Goal: Information Seeking & Learning: Learn about a topic

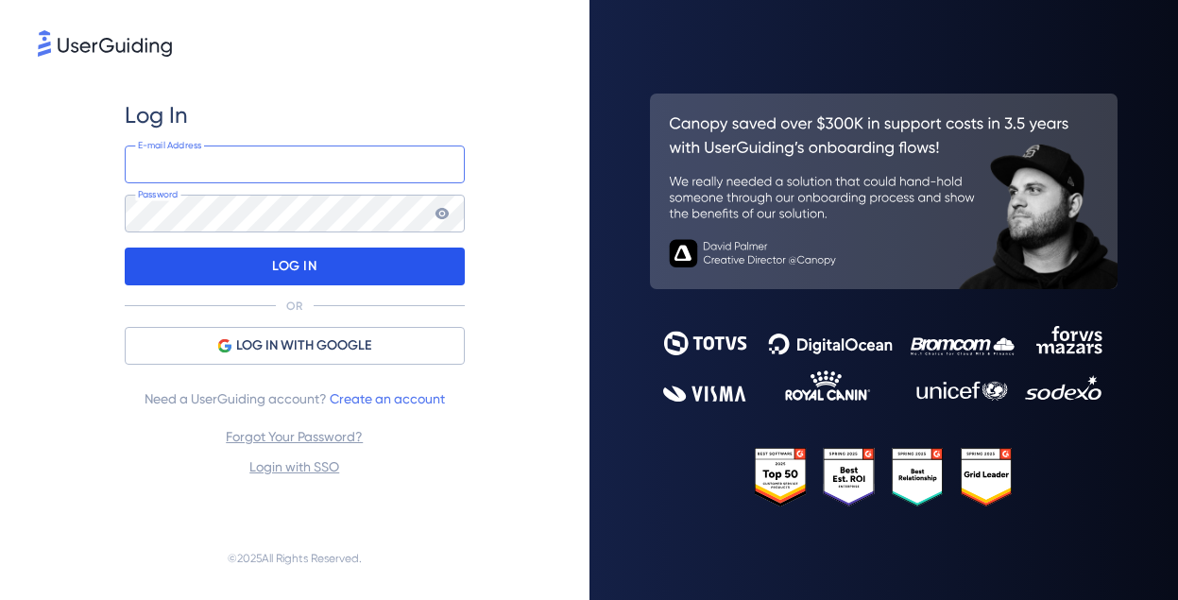
type input "[EMAIL_ADDRESS][DOMAIN_NAME]"
click at [245, 272] on div "LOG IN" at bounding box center [295, 267] width 340 height 38
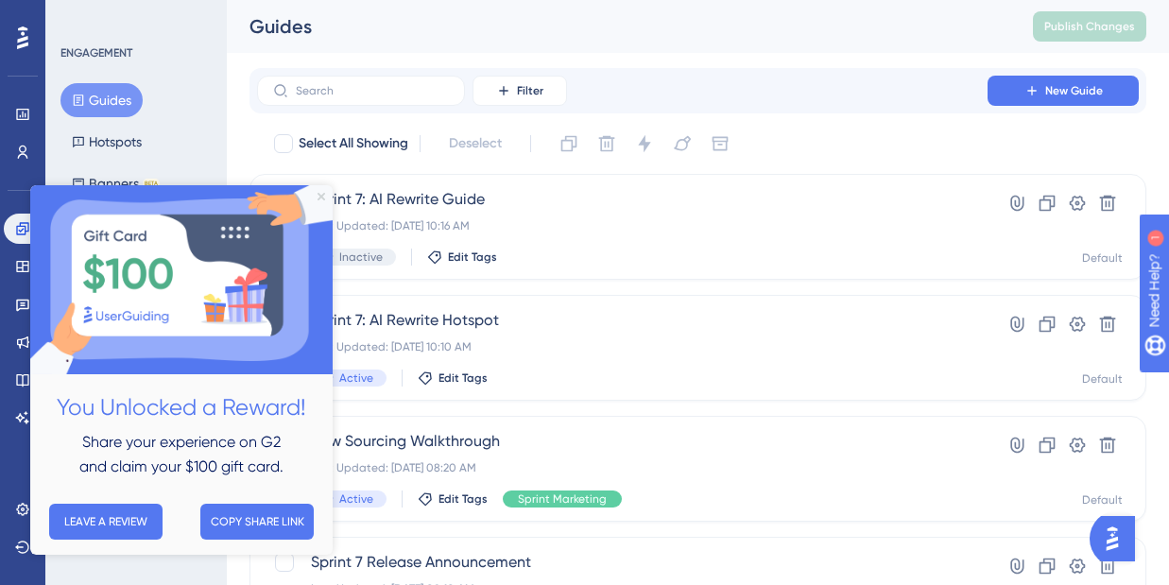
click at [320, 196] on icon "Close Preview" at bounding box center [321, 197] width 8 height 8
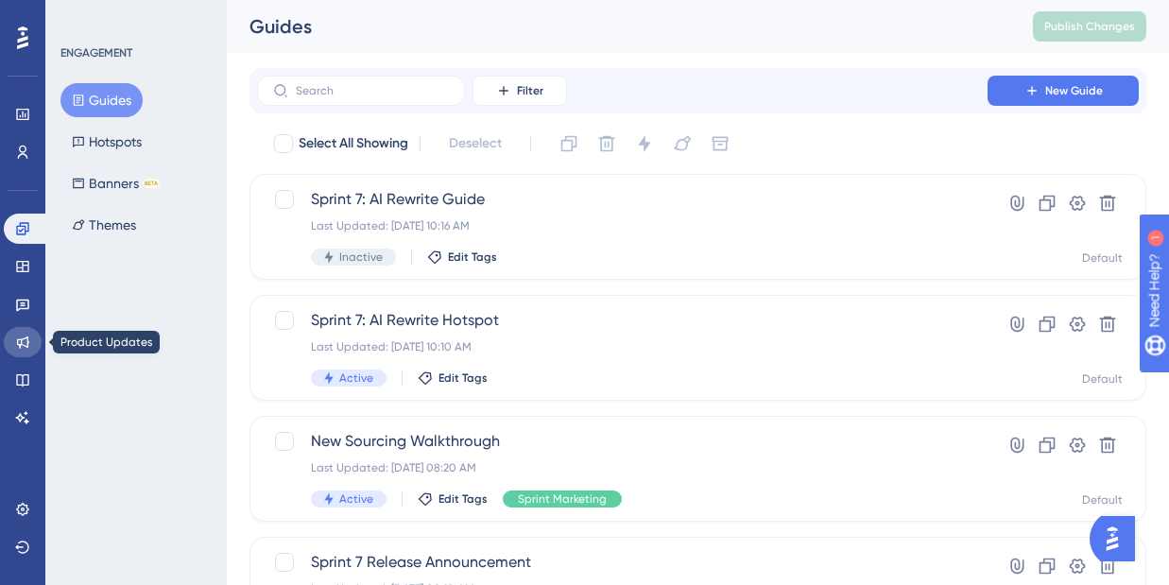
click at [24, 343] on icon at bounding box center [22, 341] width 15 height 15
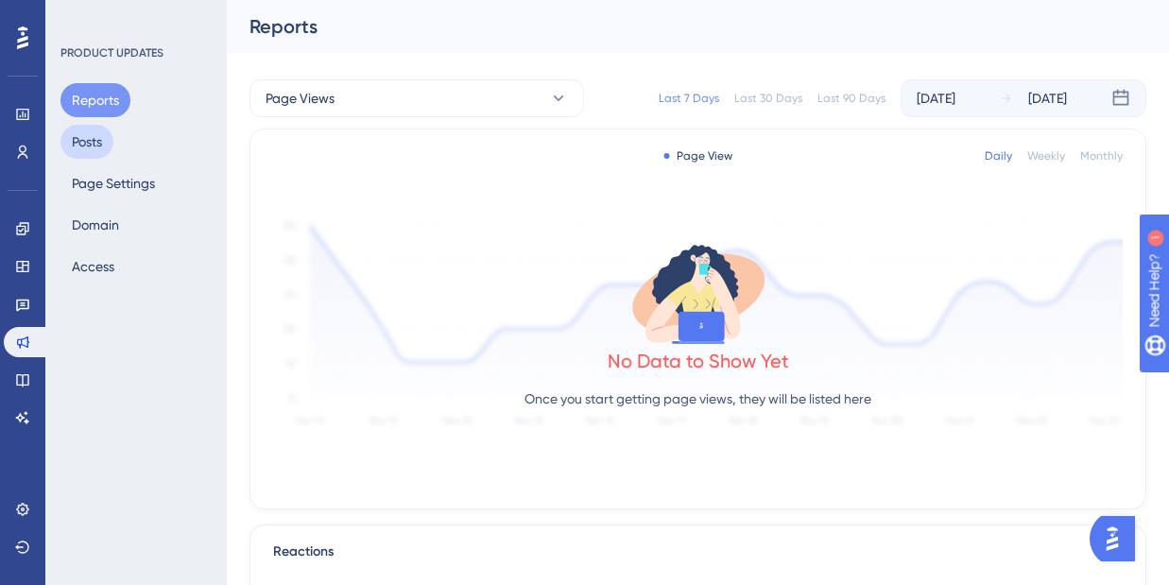
click at [87, 132] on button "Posts" at bounding box center [86, 142] width 53 height 34
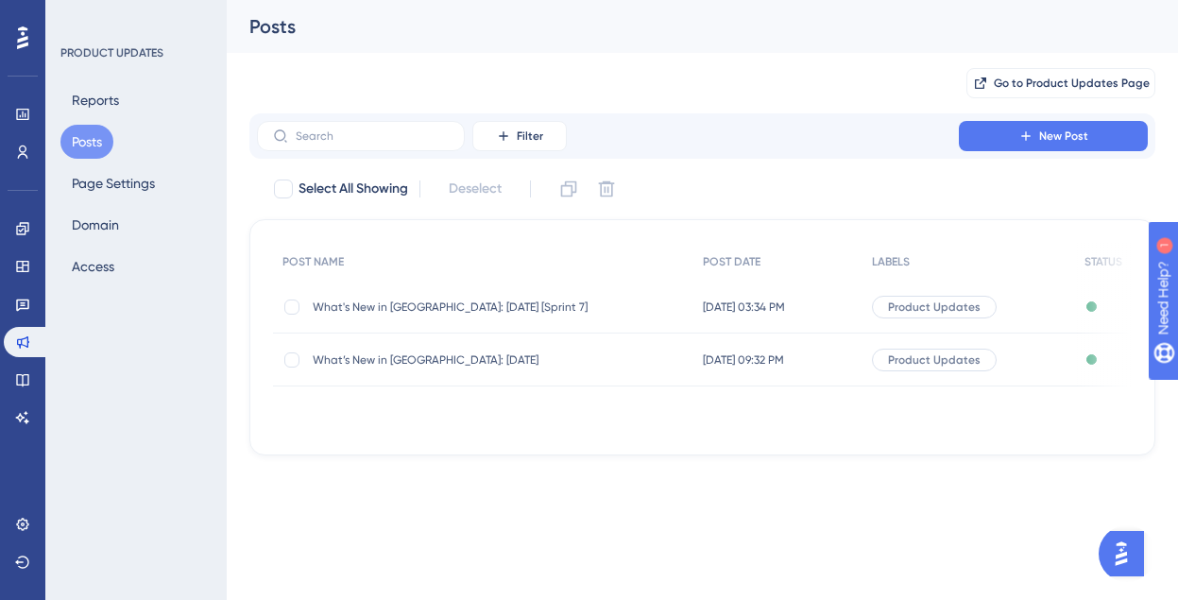
click at [459, 301] on span "What's New in [GEOGRAPHIC_DATA]: [DATE] [Sprint 7]" at bounding box center [464, 307] width 302 height 15
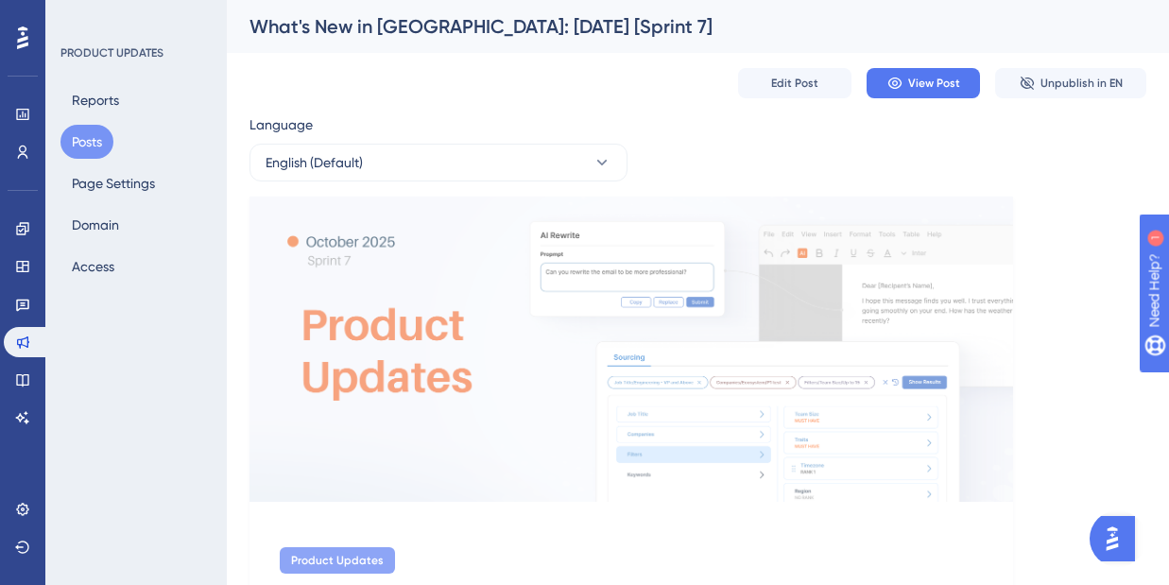
click at [103, 117] on div "Reports Posts Page Settings Domain Access" at bounding box center [136, 183] width 153 height 200
click at [101, 103] on button "Reports" at bounding box center [95, 100] width 70 height 34
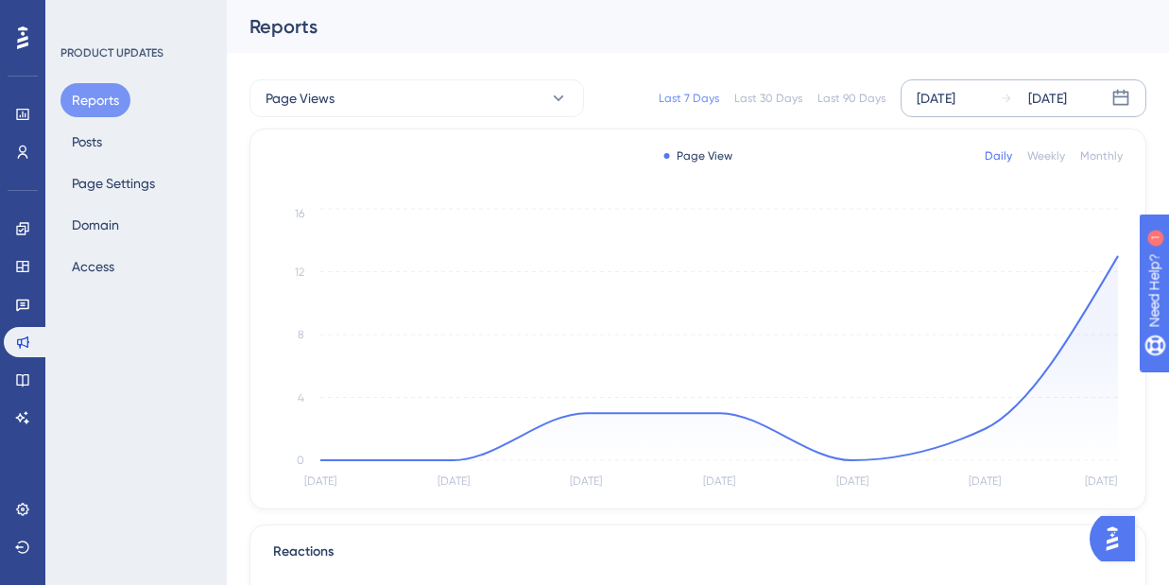
click at [1125, 92] on icon at bounding box center [1121, 98] width 16 height 16
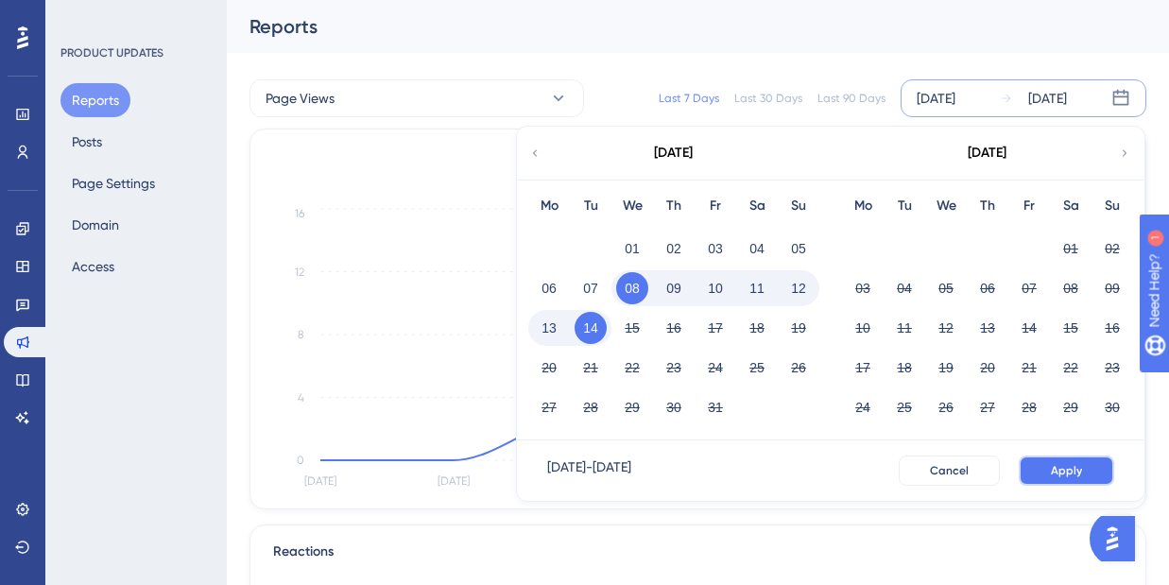
click at [1055, 467] on span "Apply" at bounding box center [1066, 470] width 31 height 15
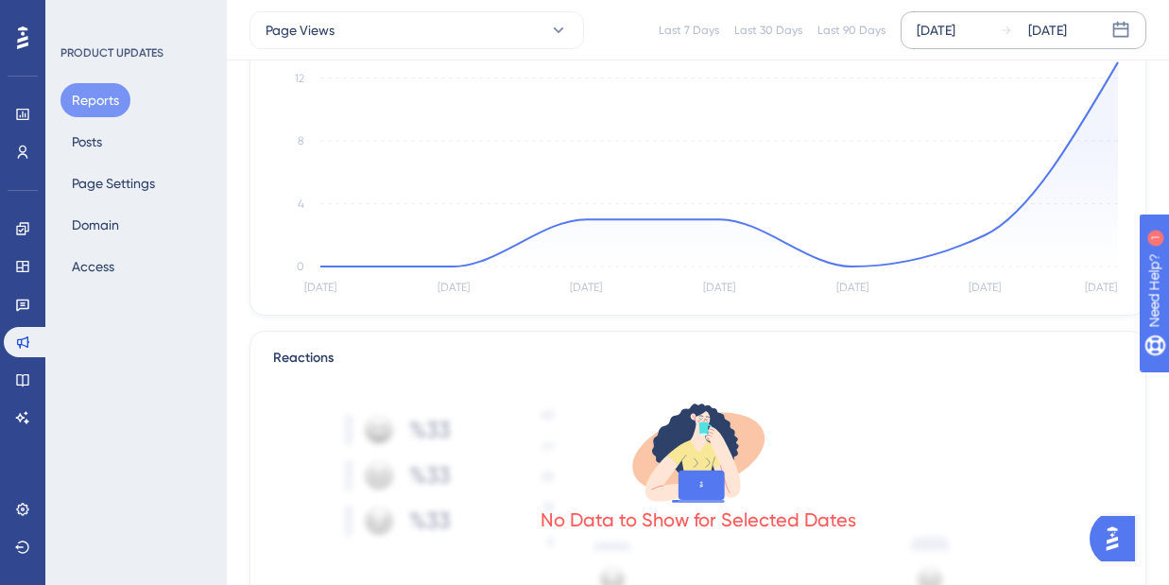
scroll to position [139, 0]
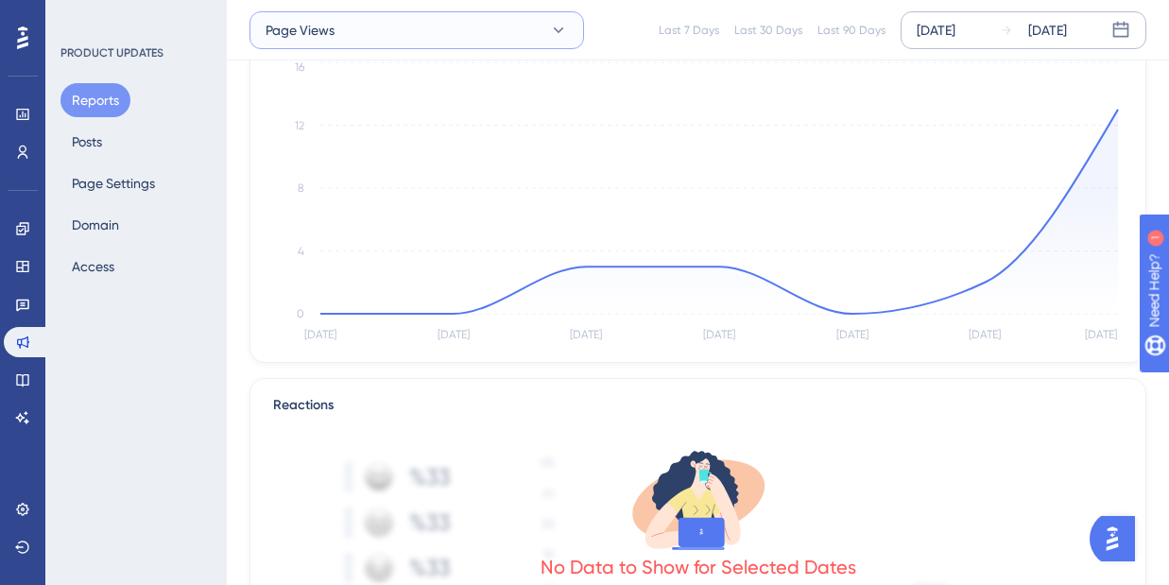
click at [502, 40] on button "Page Views" at bounding box center [416, 30] width 334 height 38
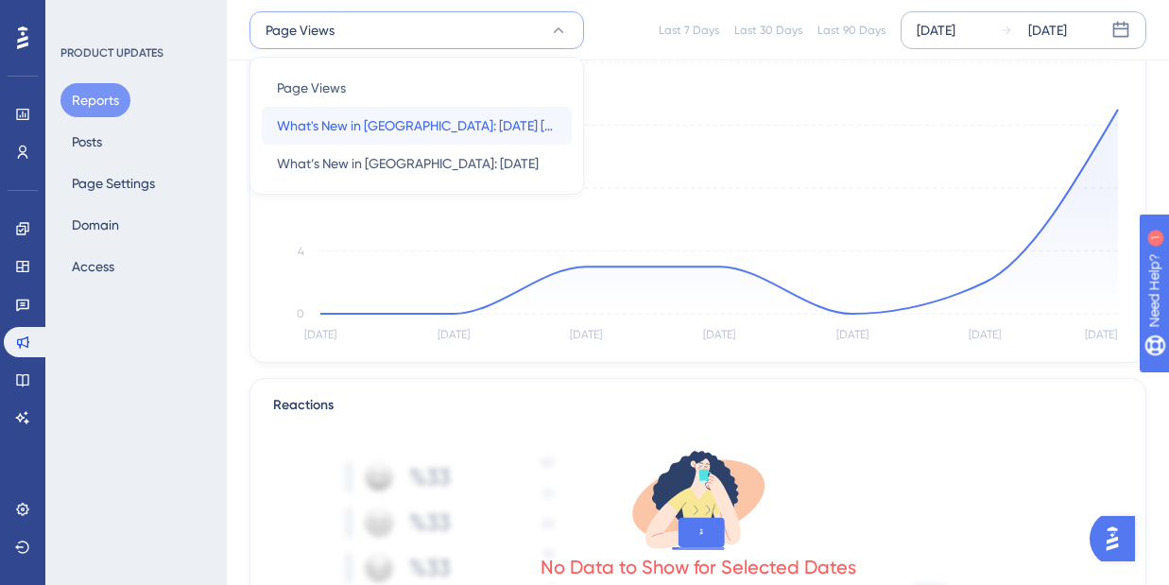
click at [458, 134] on span "What's New in [GEOGRAPHIC_DATA]: [DATE] [Sprint 7]" at bounding box center [417, 125] width 280 height 23
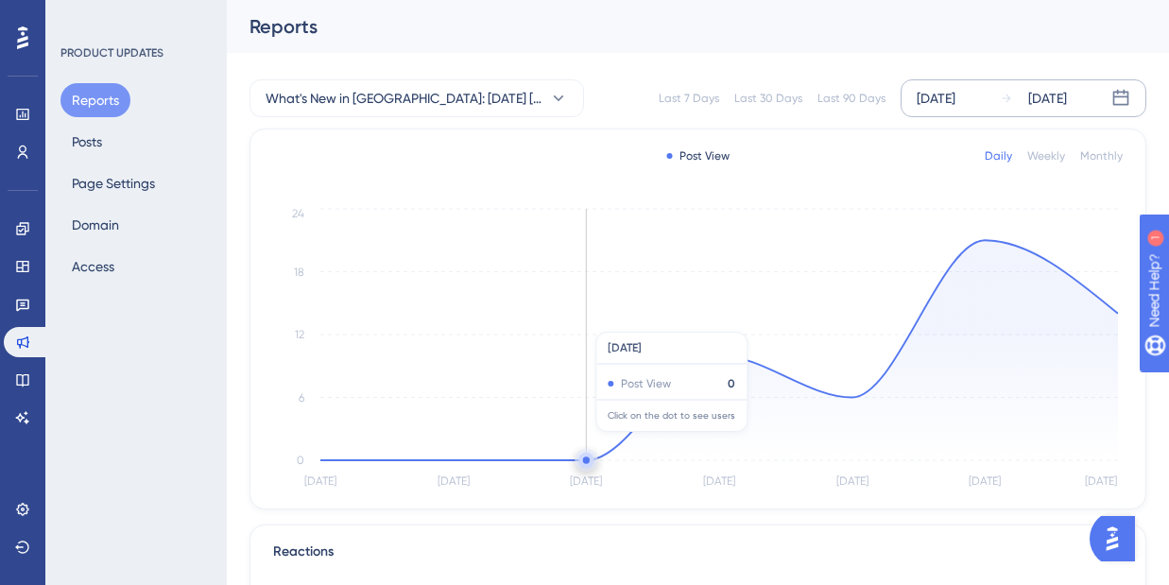
scroll to position [0, 0]
click at [480, 103] on span "What's New in [GEOGRAPHIC_DATA]: [DATE] [Sprint 7]" at bounding box center [404, 98] width 276 height 23
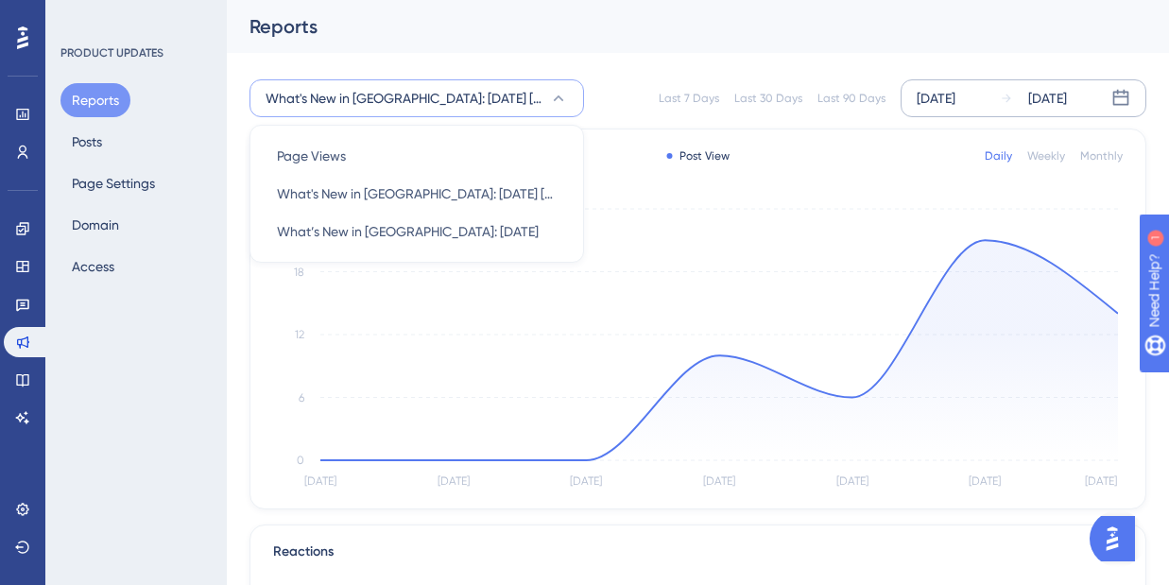
click at [617, 72] on div "What's New in [GEOGRAPHIC_DATA]: [DATE] [Sprint 7] Page Views Page Views What's…" at bounding box center [697, 98] width 897 height 60
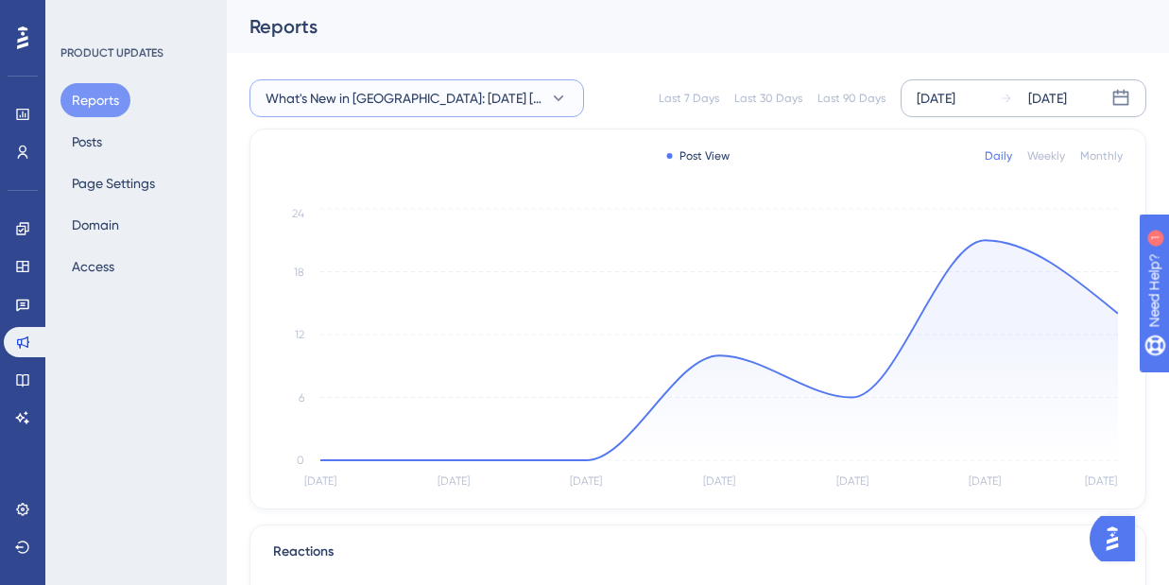
click at [504, 97] on span "What's New in [GEOGRAPHIC_DATA]: [DATE] [Sprint 7]" at bounding box center [404, 98] width 276 height 23
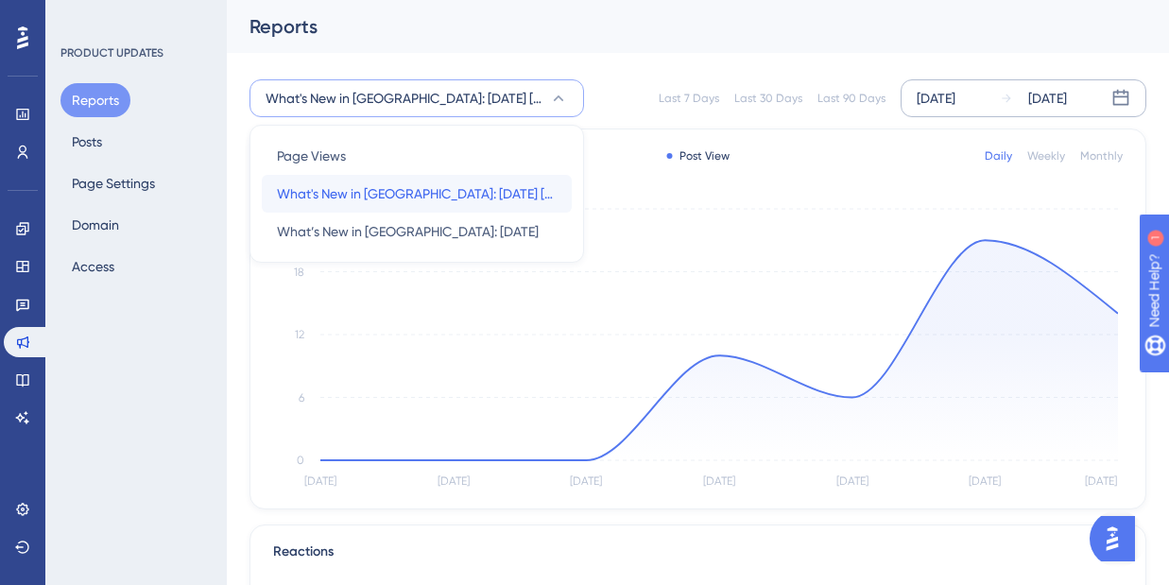
click at [487, 195] on span "What's New in [GEOGRAPHIC_DATA]: [DATE] [Sprint 7]" at bounding box center [417, 193] width 280 height 23
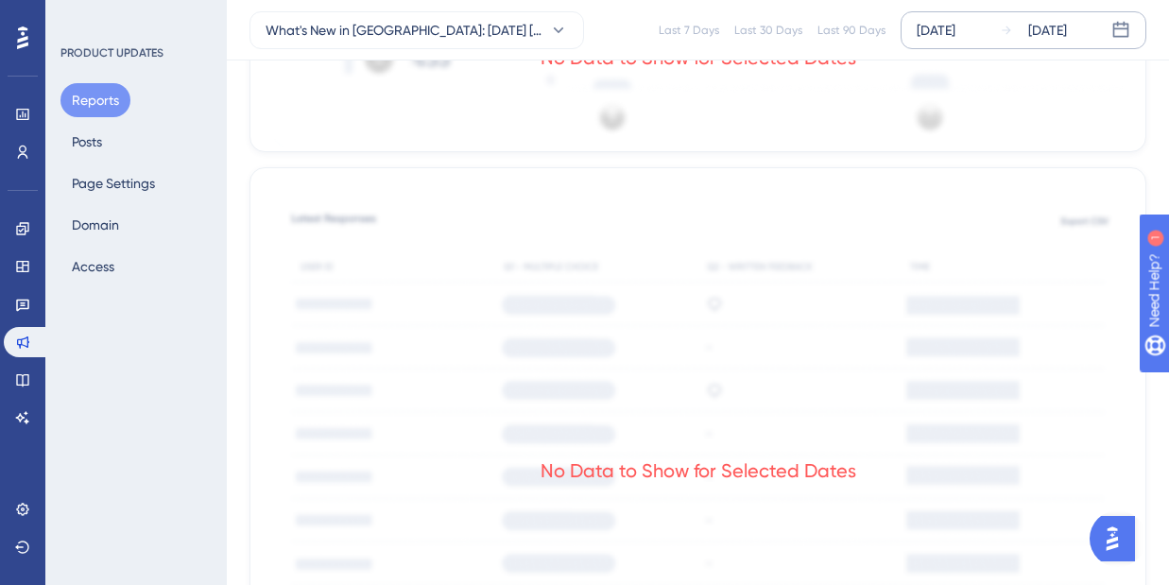
scroll to position [938, 7]
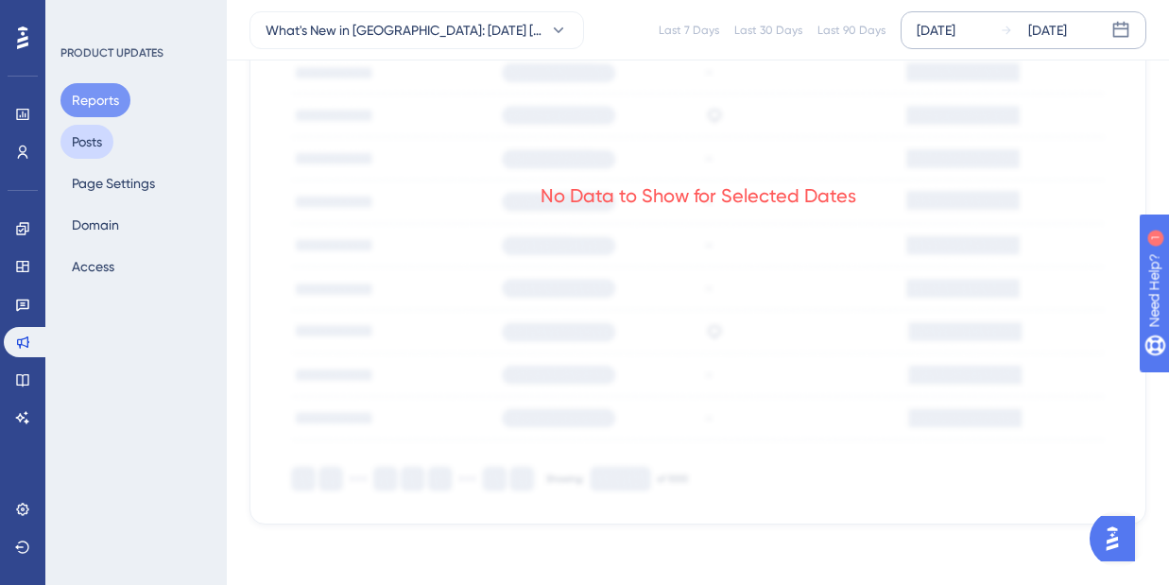
click at [104, 148] on button "Posts" at bounding box center [86, 142] width 53 height 34
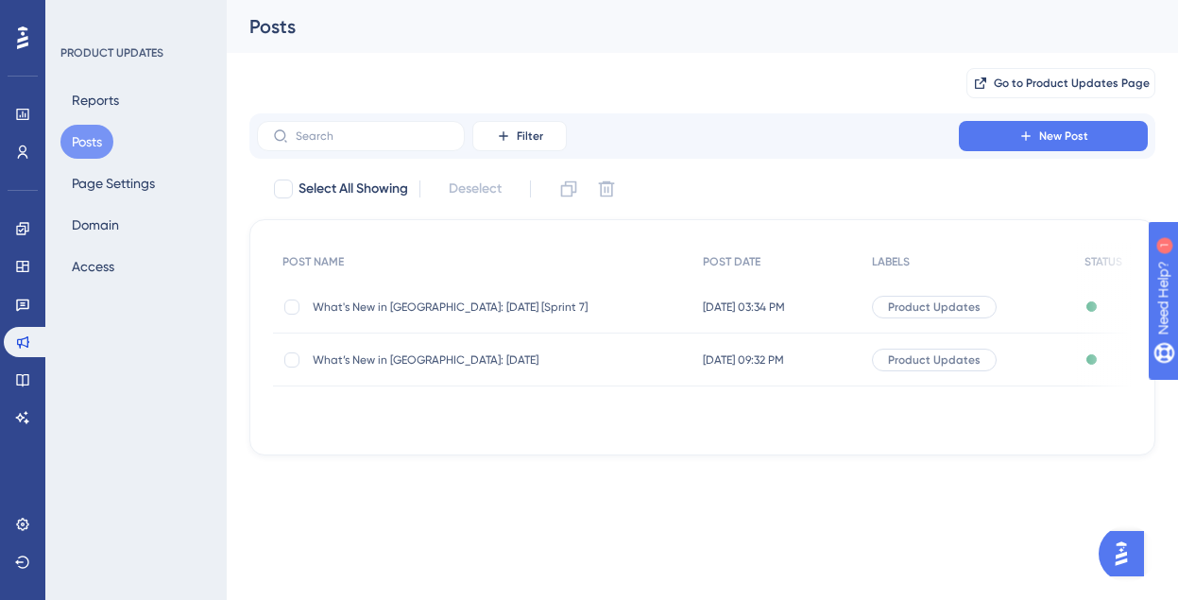
click at [862, 319] on div "[DATE] 03:34 PM [DATE] 03:34 PM" at bounding box center [779, 307] width 170 height 53
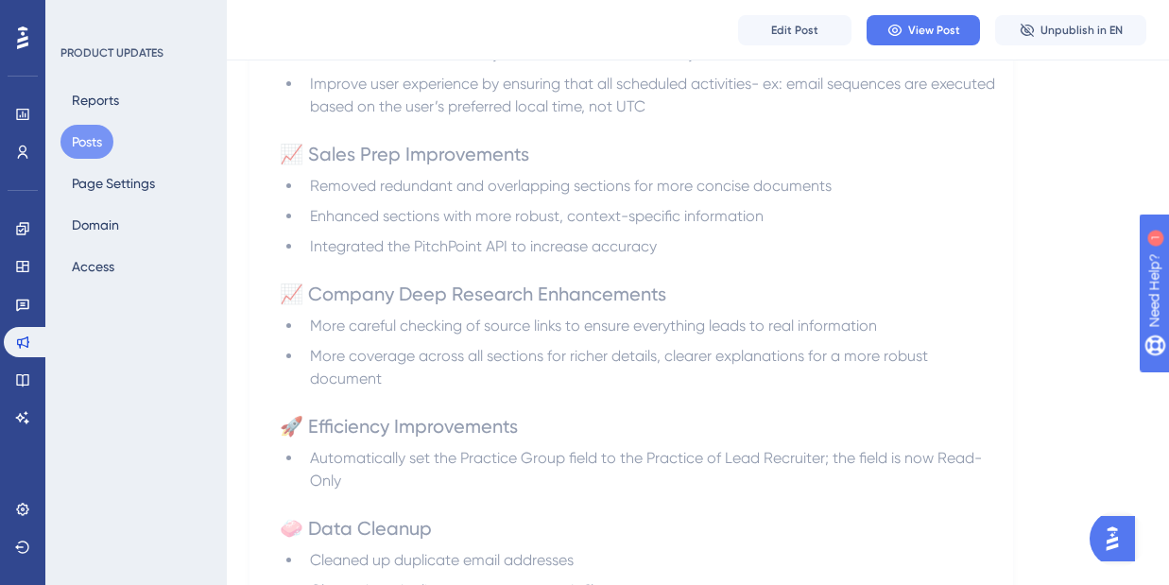
scroll to position [5094, 0]
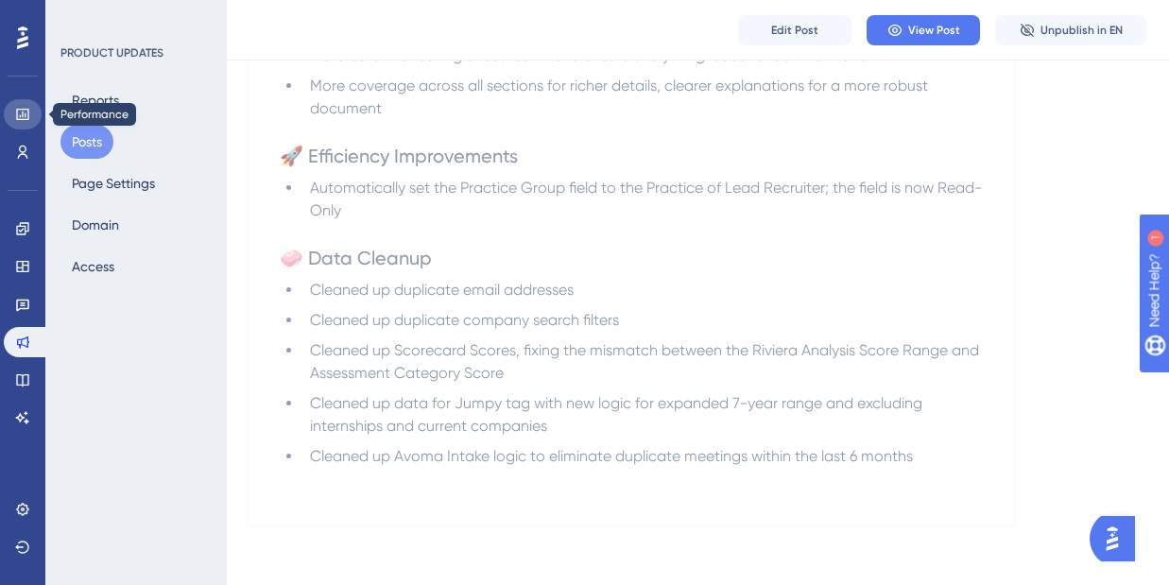
click at [33, 110] on link at bounding box center [23, 114] width 38 height 30
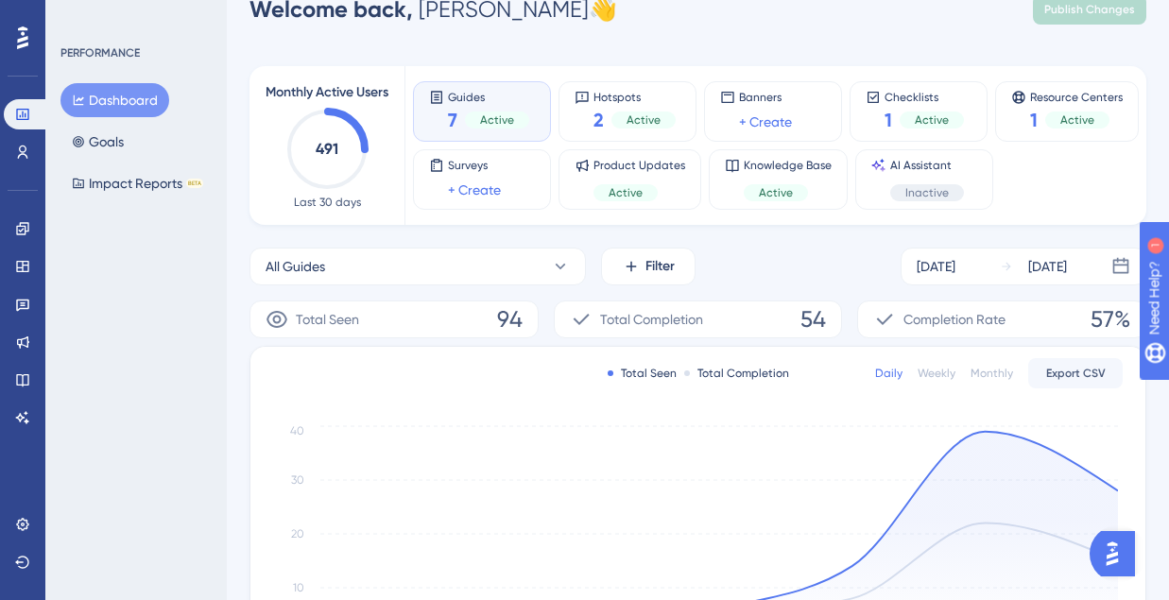
scroll to position [30, 0]
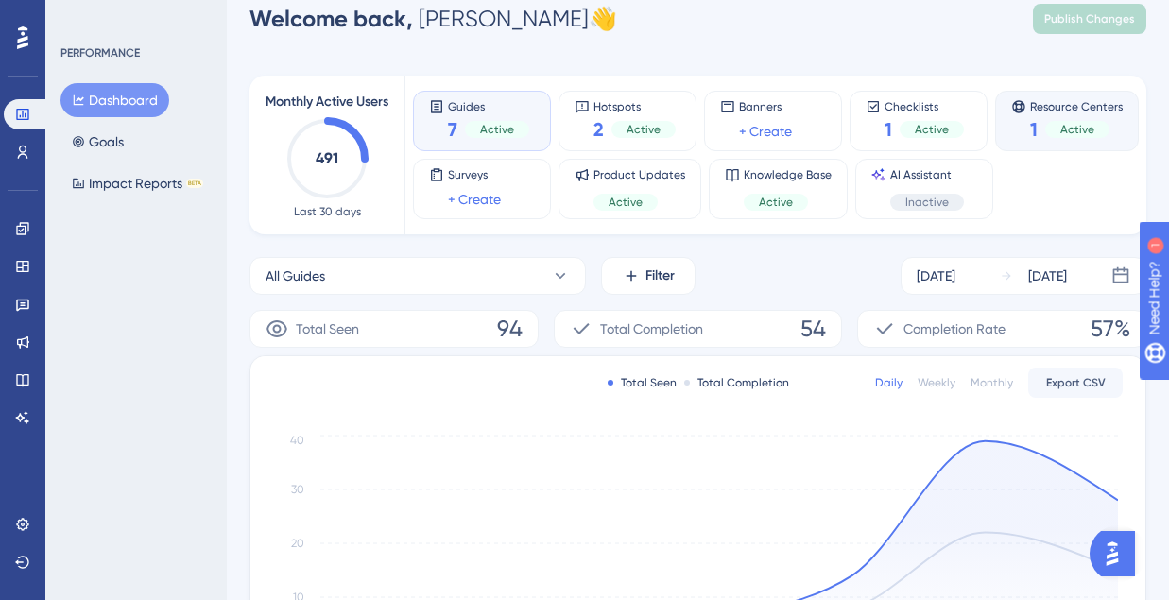
click at [1091, 125] on span "Active" at bounding box center [1077, 129] width 34 height 15
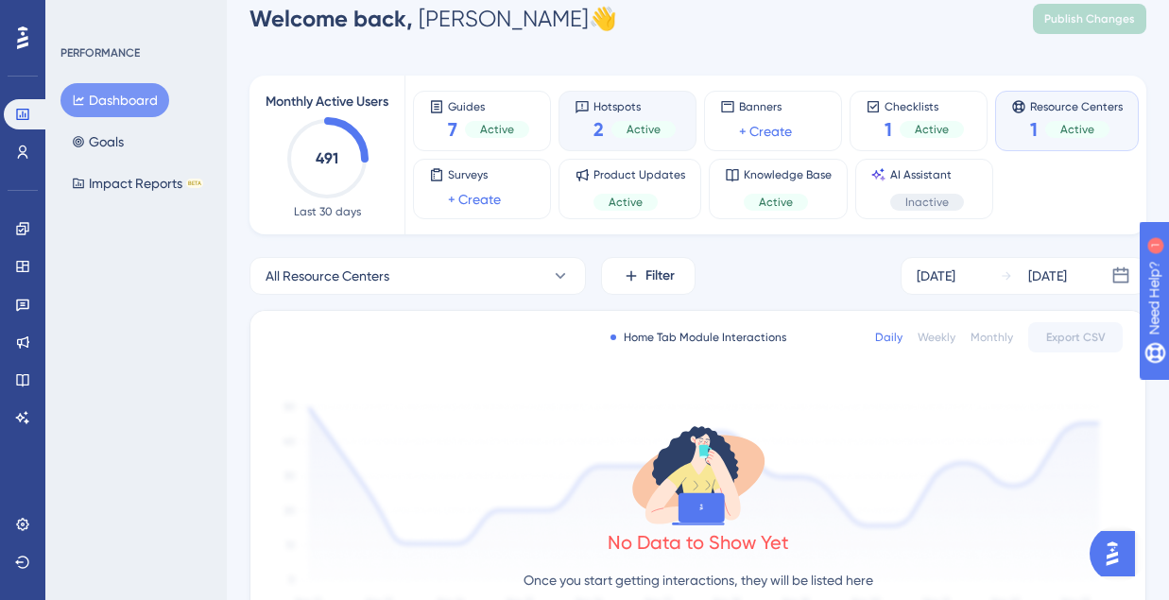
click at [653, 130] on span "Active" at bounding box center [643, 129] width 34 height 15
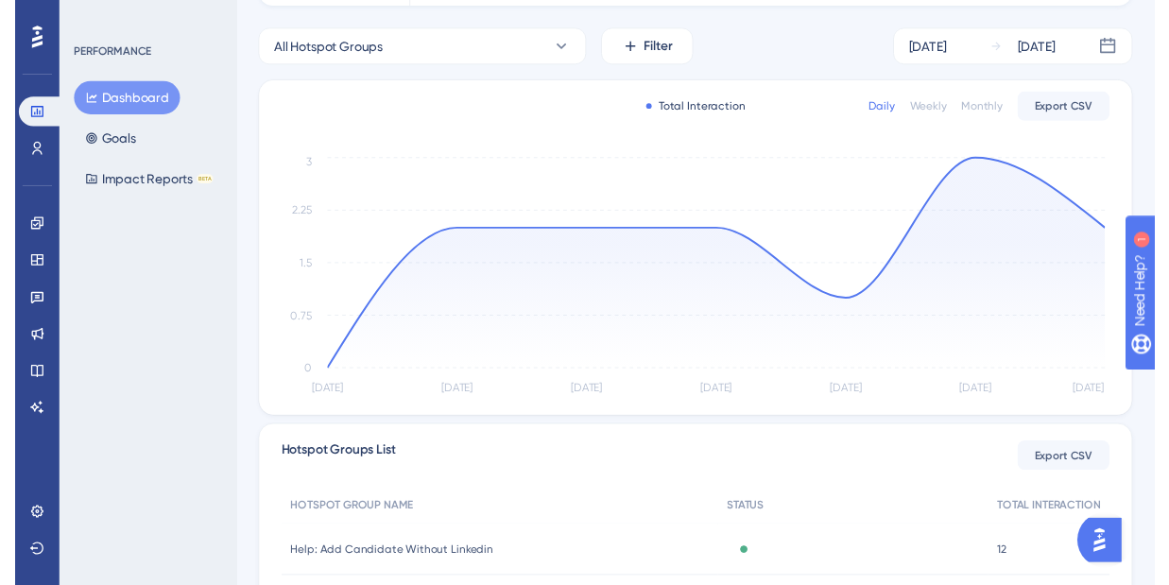
scroll to position [0, 0]
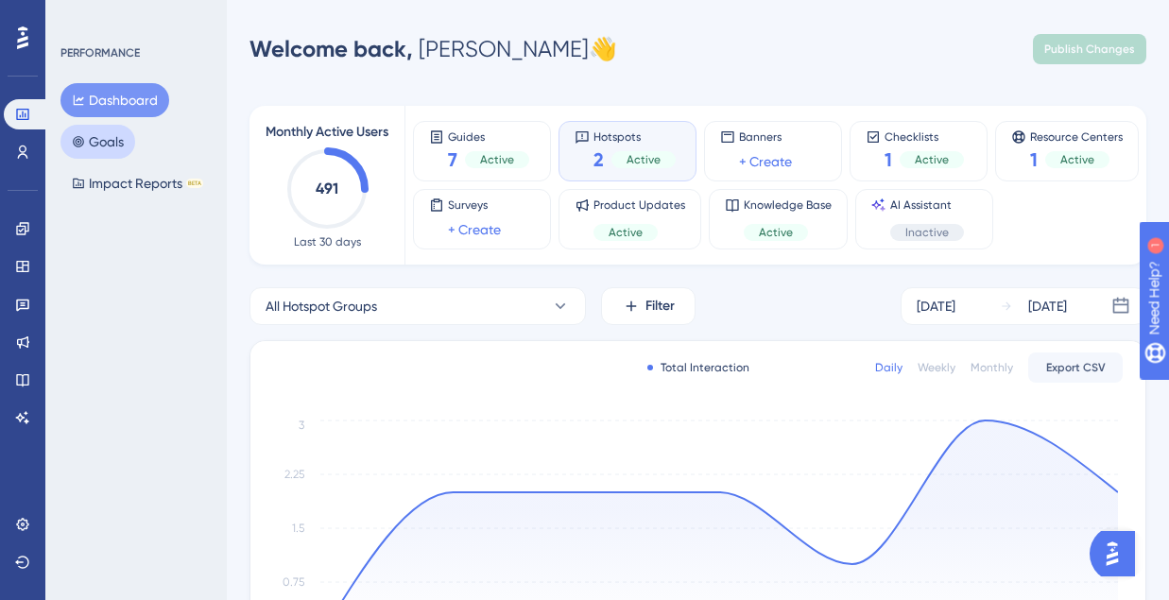
click at [119, 145] on button "Goals" at bounding box center [97, 142] width 75 height 34
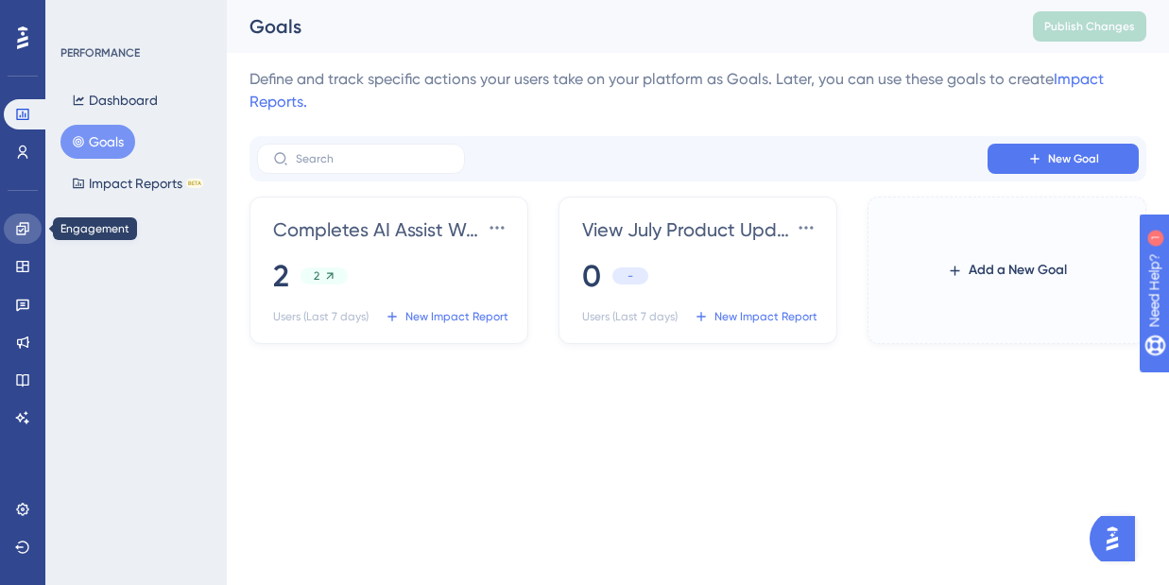
click at [25, 237] on link at bounding box center [23, 229] width 38 height 30
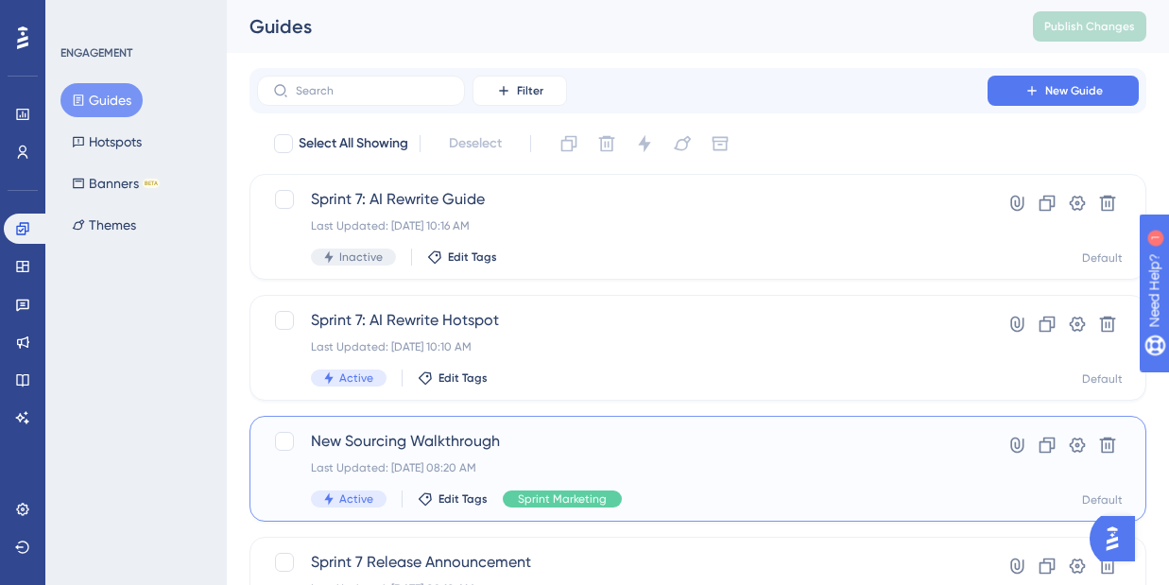
click at [405, 454] on div "New Sourcing Walkthrough Last Updated: [DATE] 08:20 AM Active Edit Tags Sprint …" at bounding box center [622, 468] width 623 height 77
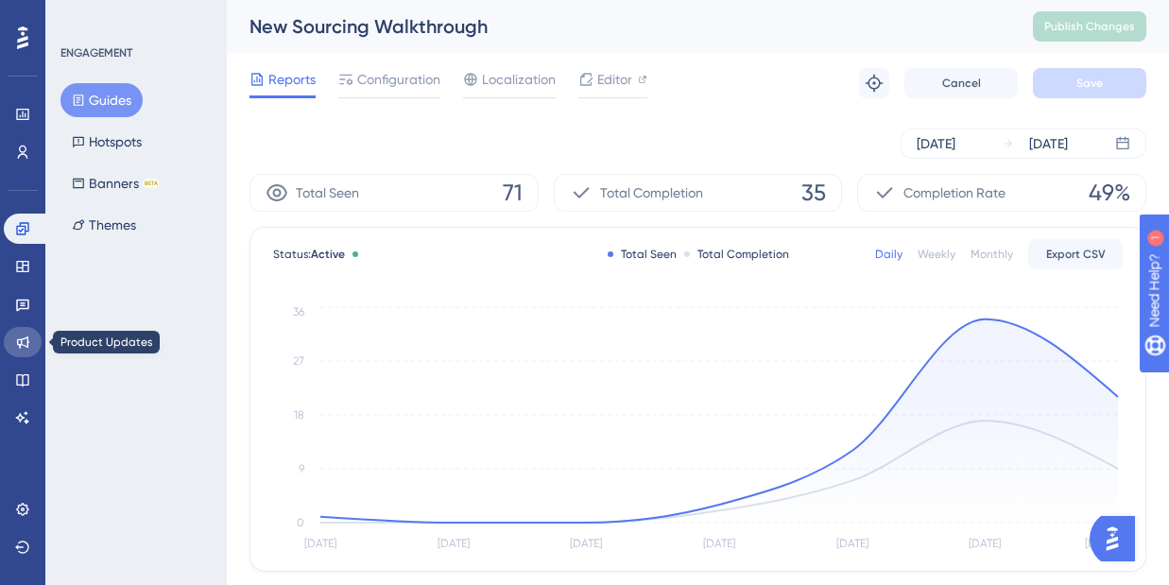
click at [22, 340] on icon at bounding box center [22, 341] width 15 height 15
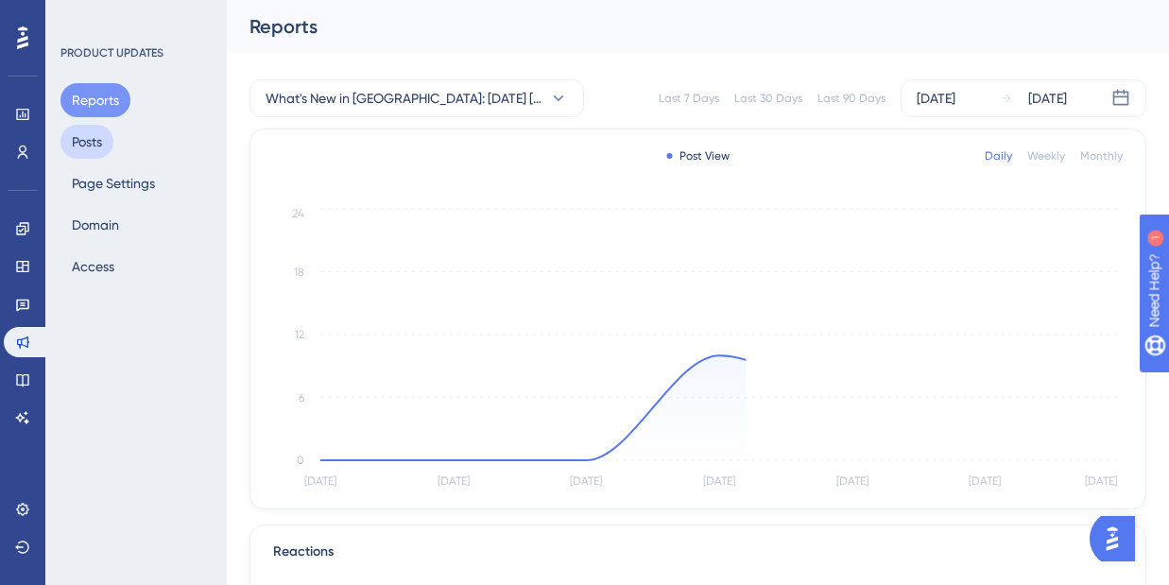
click at [104, 144] on button "Posts" at bounding box center [86, 142] width 53 height 34
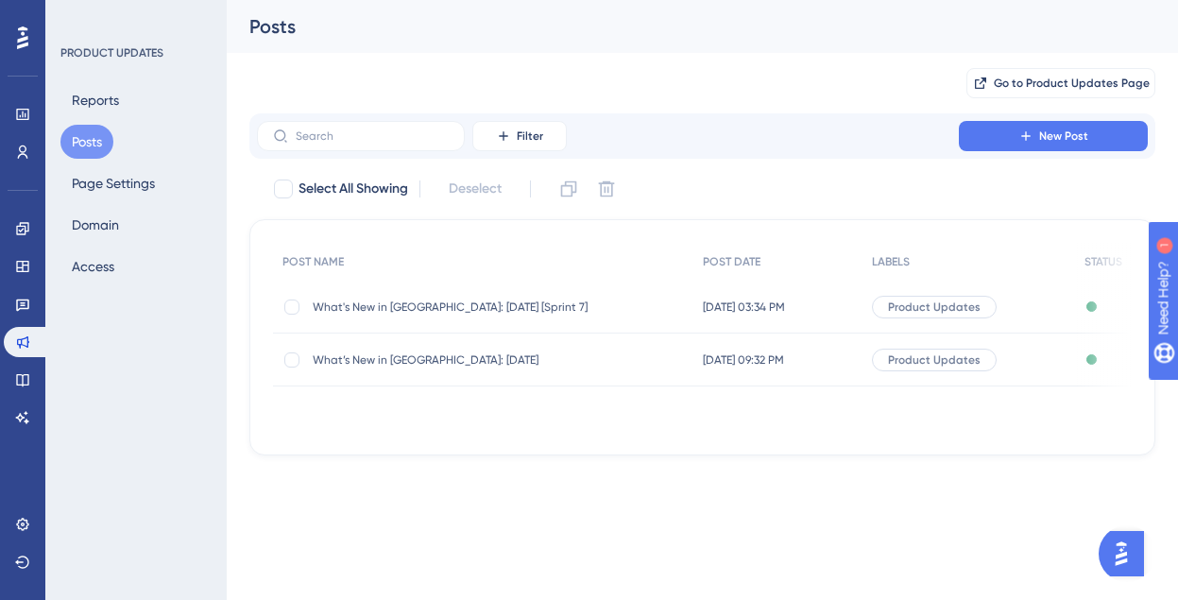
click at [537, 297] on div "What's New in [GEOGRAPHIC_DATA]: [DATE] [Sprint 7] What's New in [GEOGRAPHIC_DA…" at bounding box center [464, 307] width 302 height 53
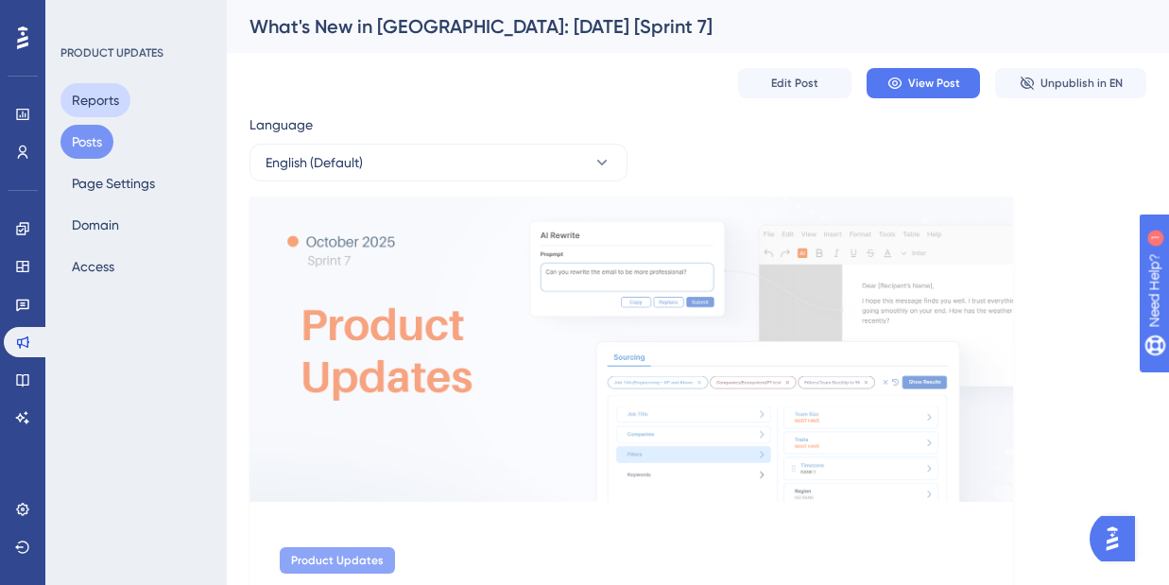
click at [114, 97] on button "Reports" at bounding box center [95, 100] width 70 height 34
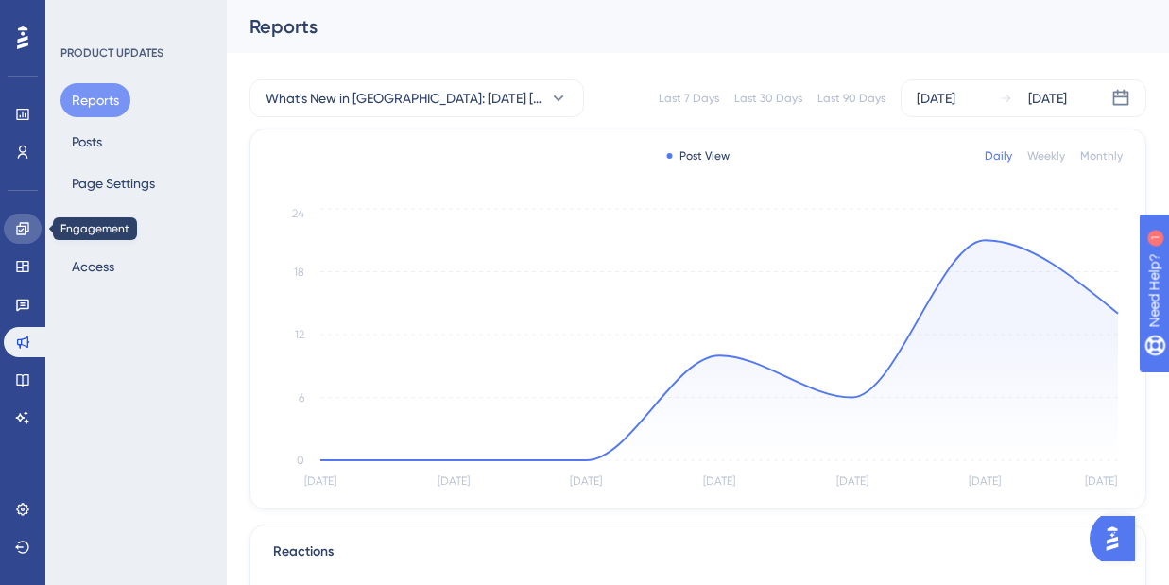
click at [31, 229] on link at bounding box center [23, 229] width 38 height 30
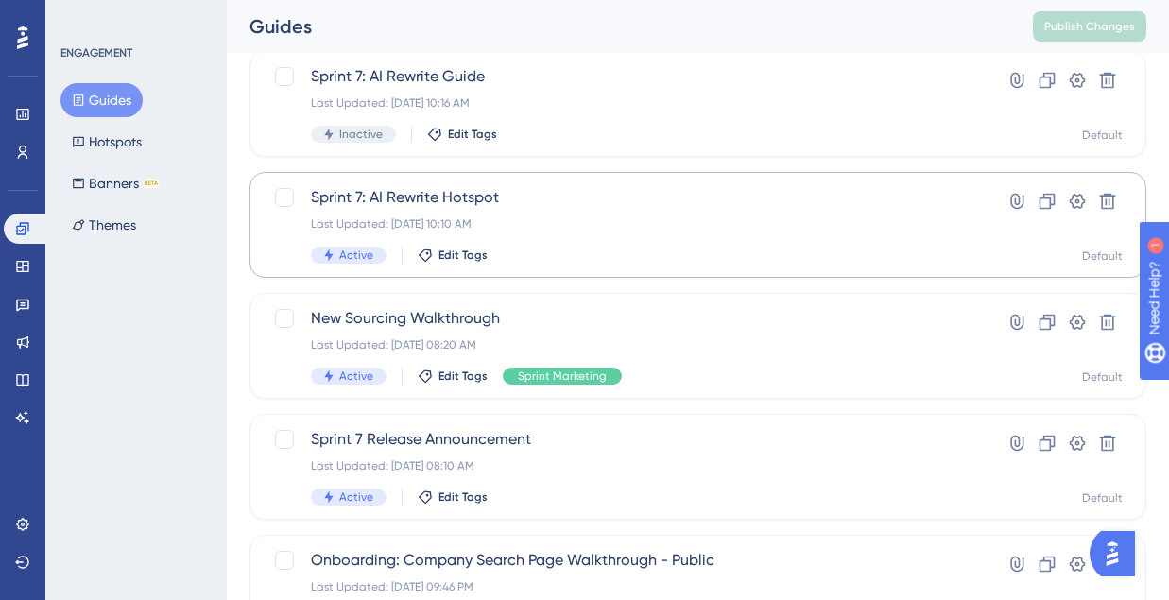
scroll to position [124, 0]
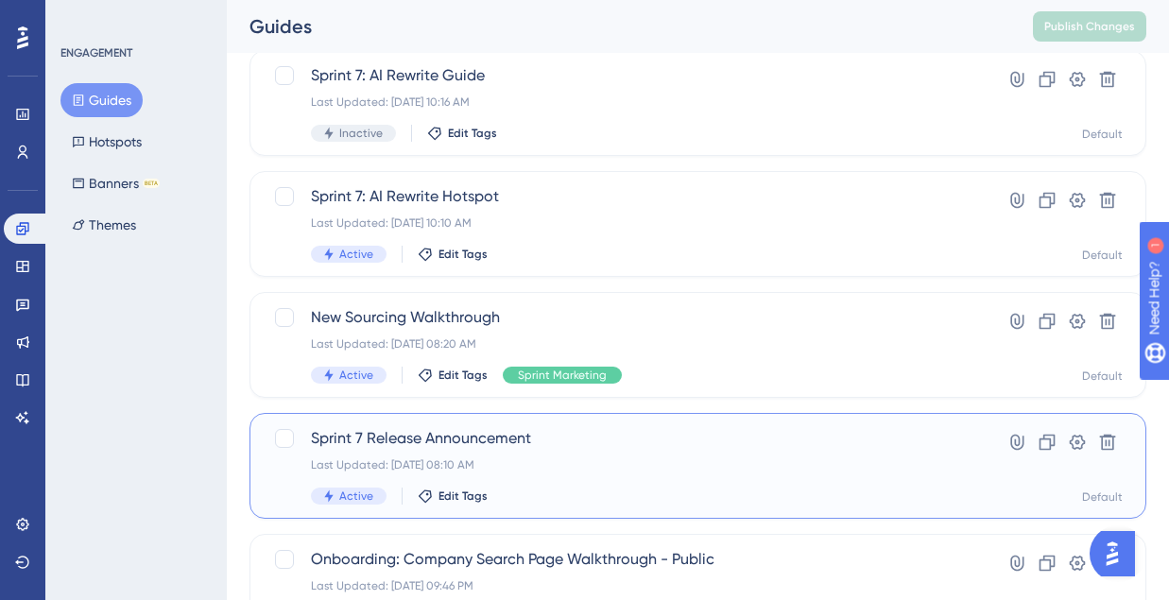
click at [466, 447] on span "Sprint 7 Release Announcement" at bounding box center [622, 438] width 623 height 23
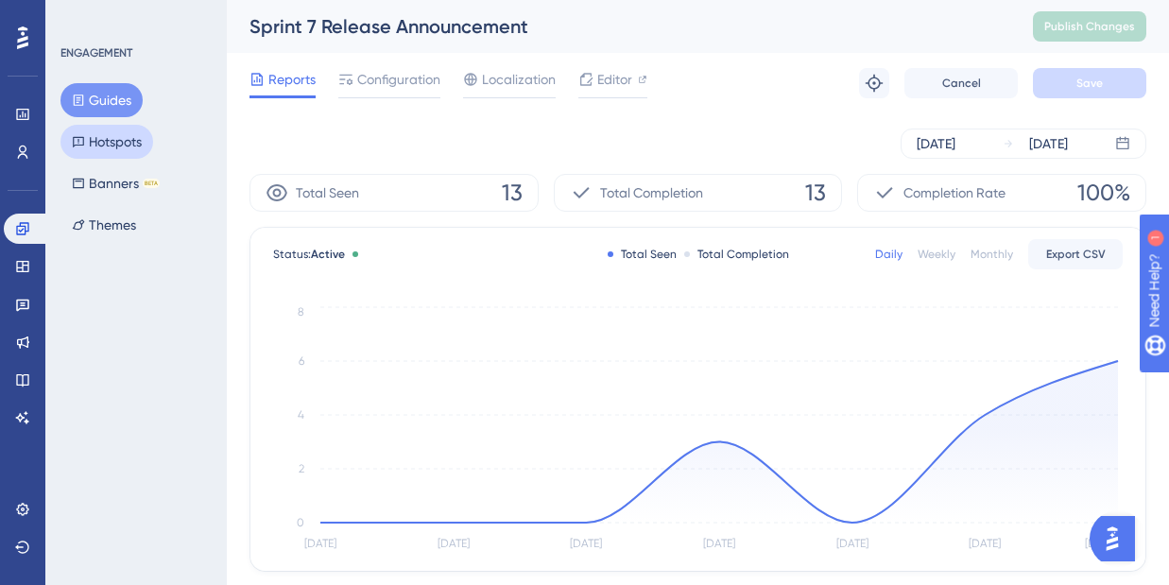
click at [117, 142] on button "Hotspots" at bounding box center [106, 142] width 93 height 34
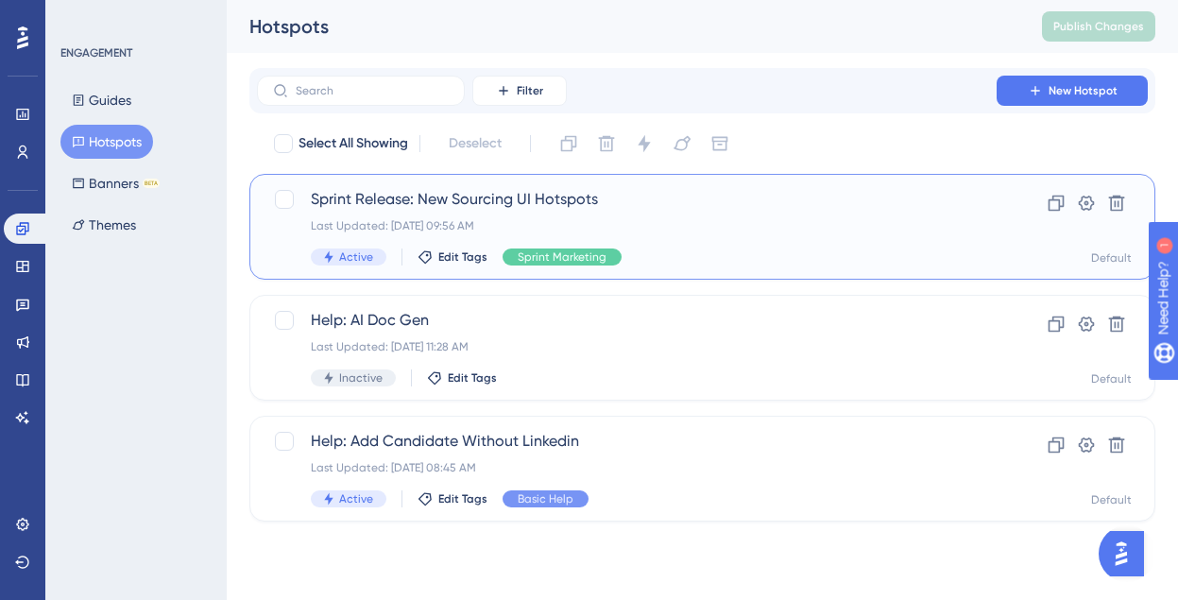
click at [432, 205] on span "Sprint Release: New Sourcing UI Hotspots" at bounding box center [627, 199] width 632 height 23
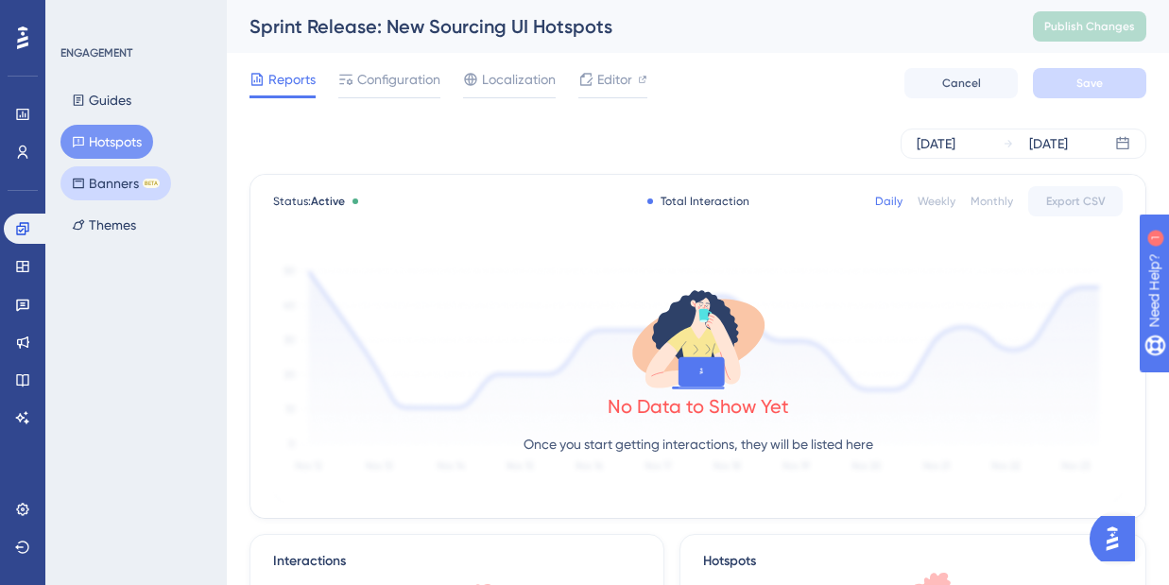
click at [115, 180] on button "Banners BETA" at bounding box center [115, 183] width 111 height 34
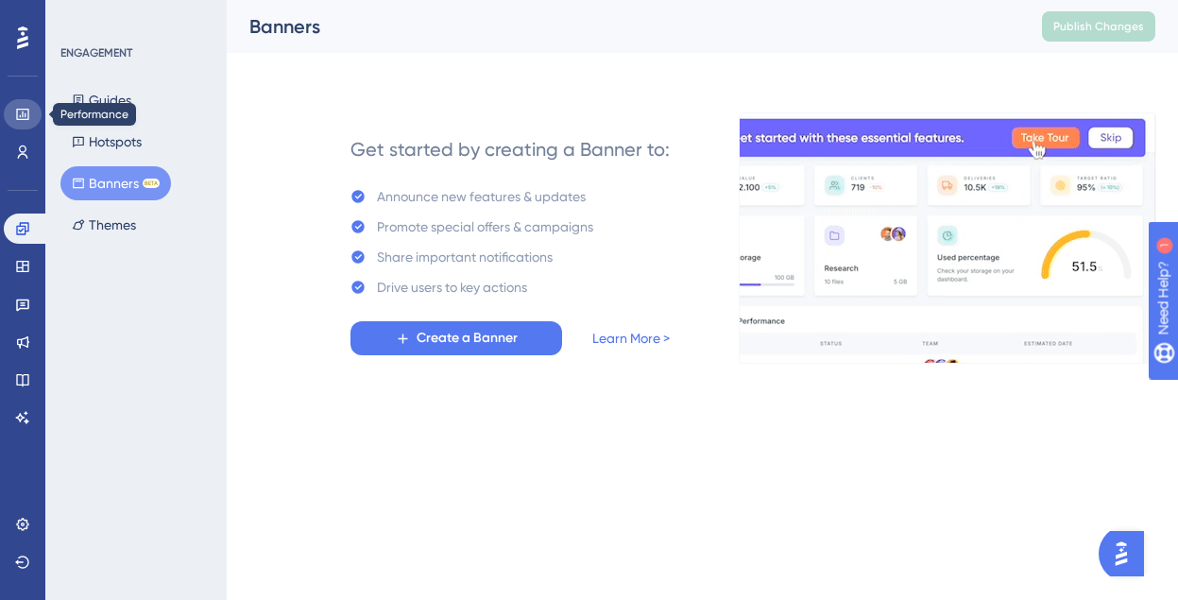
click at [21, 115] on icon at bounding box center [22, 114] width 15 height 15
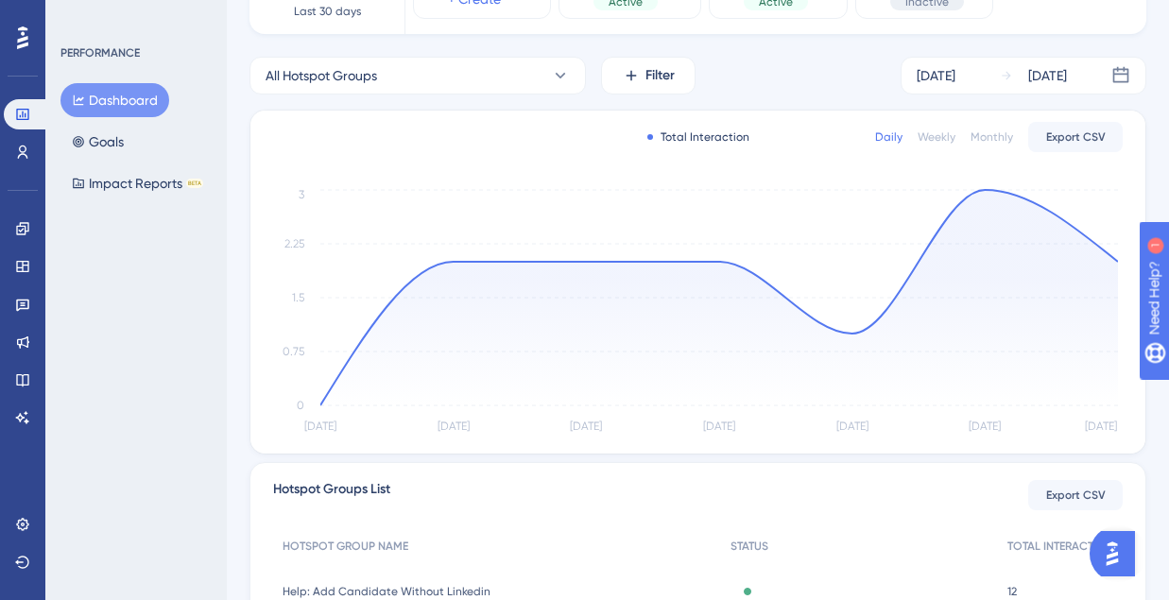
scroll to position [230, 0]
click at [535, 70] on button "All Hotspot Groups" at bounding box center [417, 77] width 336 height 38
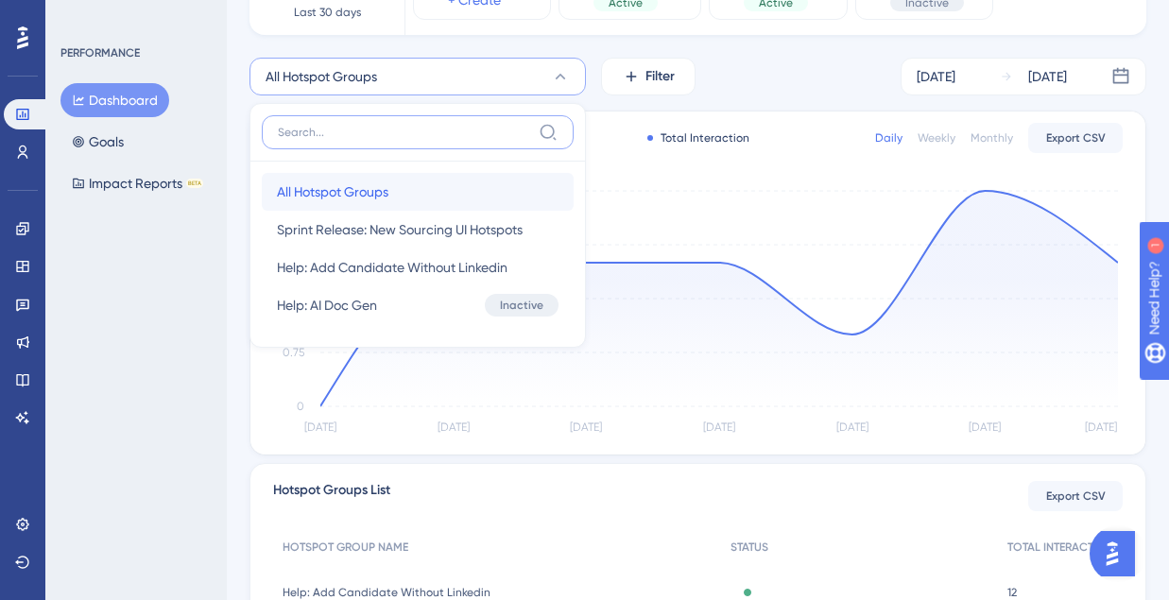
scroll to position [300, 0]
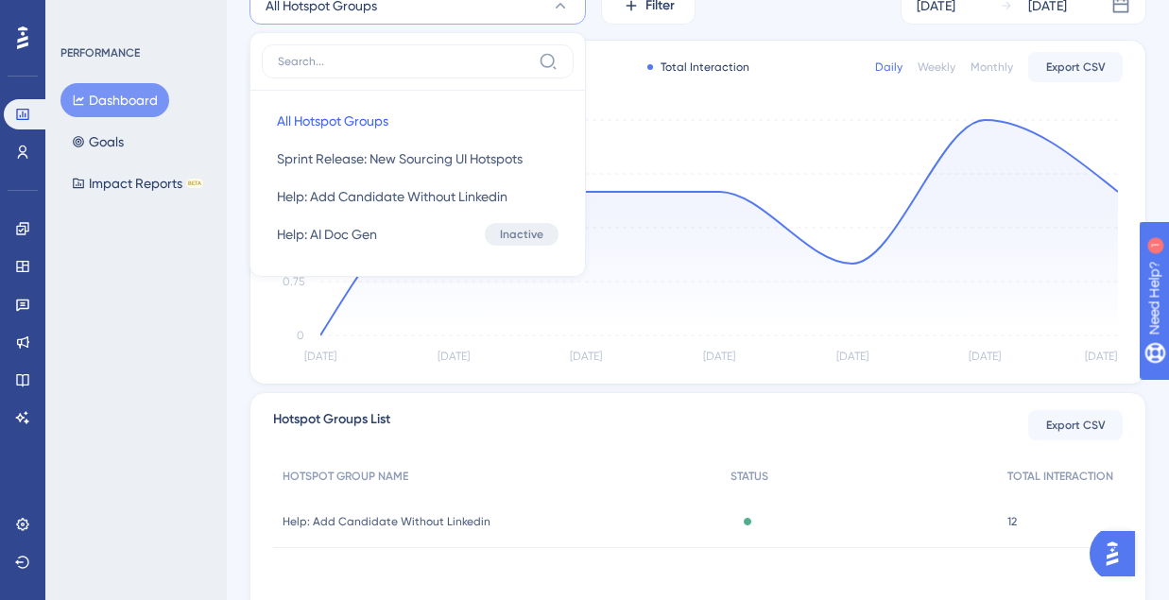
click at [739, 92] on div "Total Interaction Daily Weekly Monthly Export CSV [DATE] [DATE] Oct [DATE] Oct …" at bounding box center [697, 212] width 895 height 343
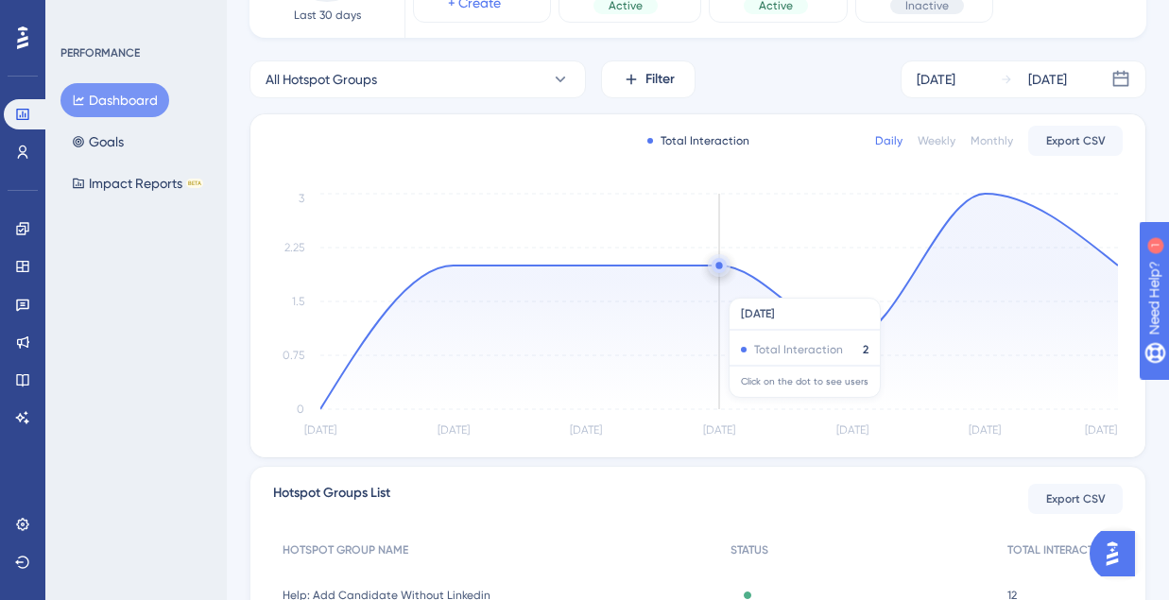
scroll to position [0, 0]
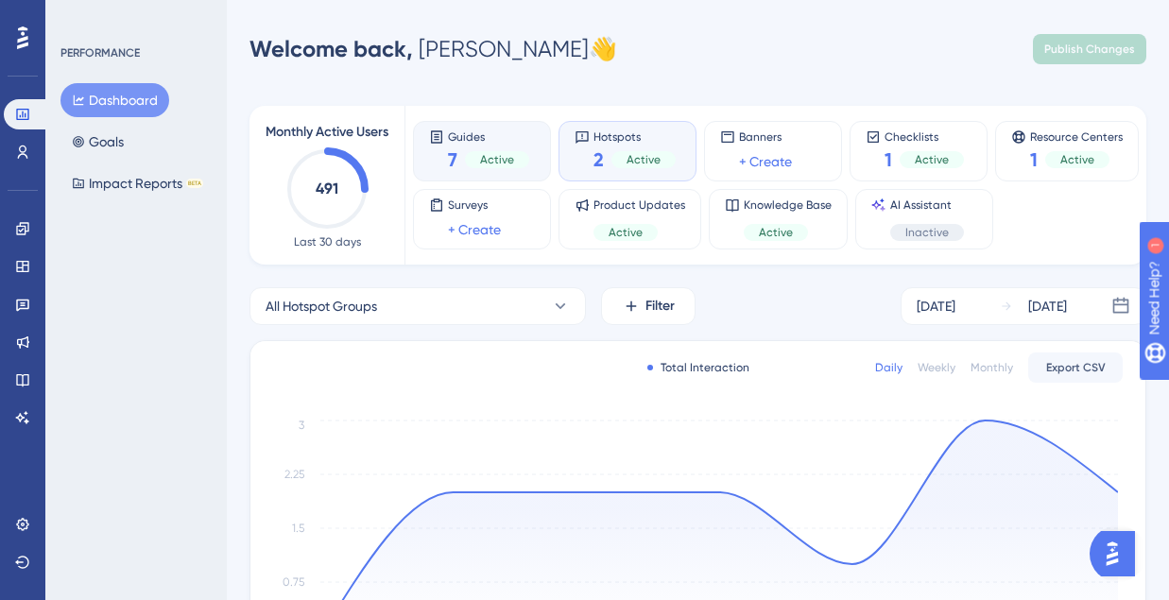
click at [486, 151] on div "Active" at bounding box center [497, 159] width 64 height 17
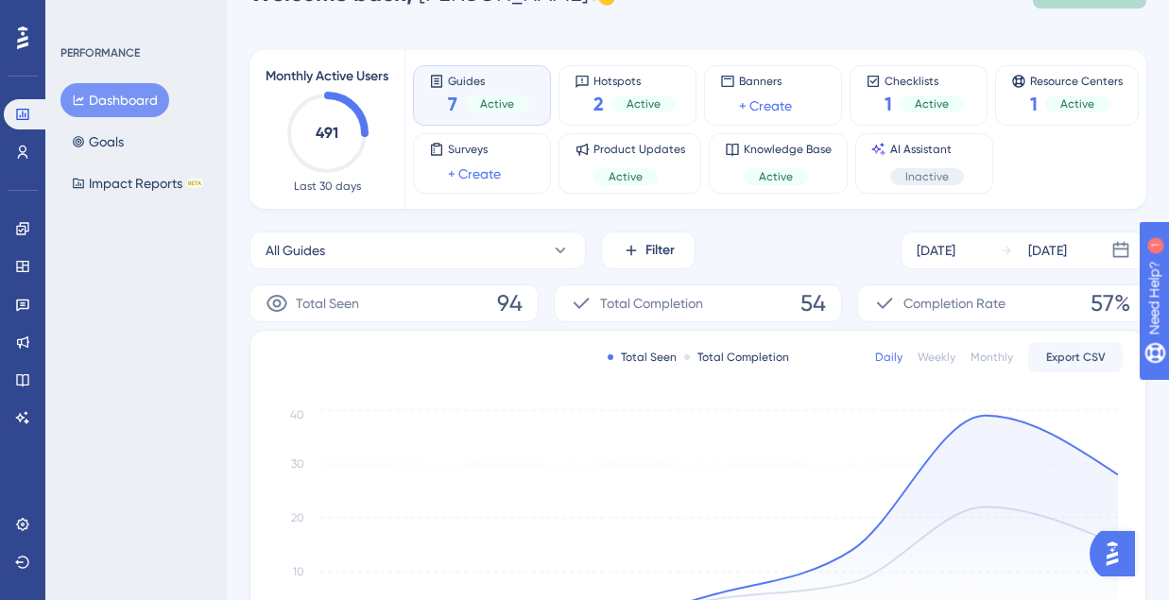
scroll to position [55, 0]
click at [623, 78] on span "Hotspots" at bounding box center [634, 81] width 82 height 13
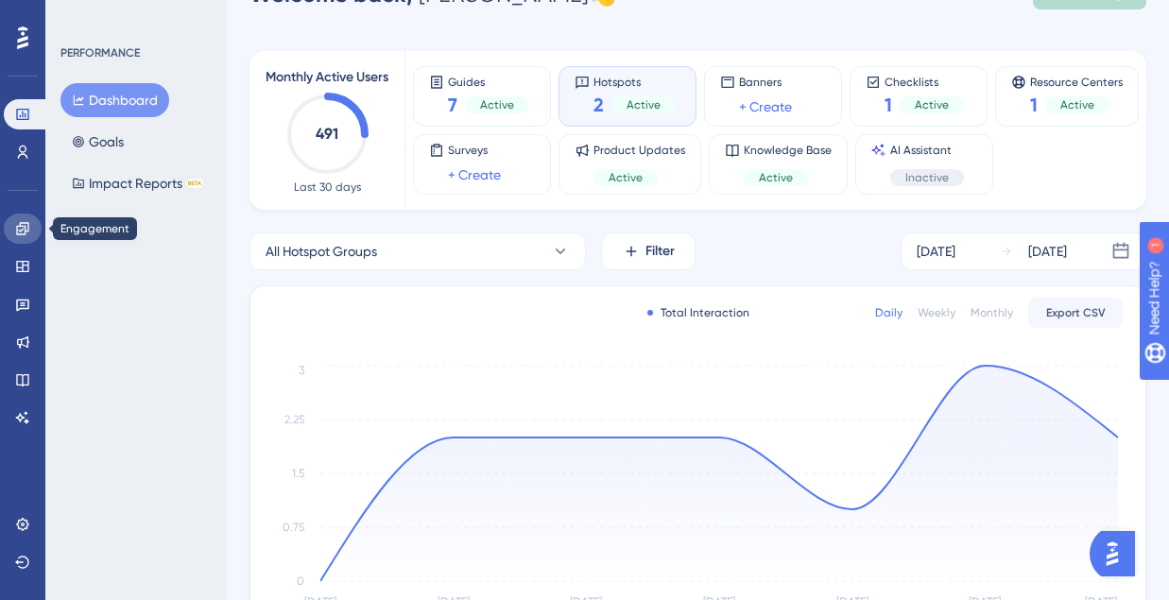
click at [26, 231] on icon at bounding box center [22, 228] width 12 height 12
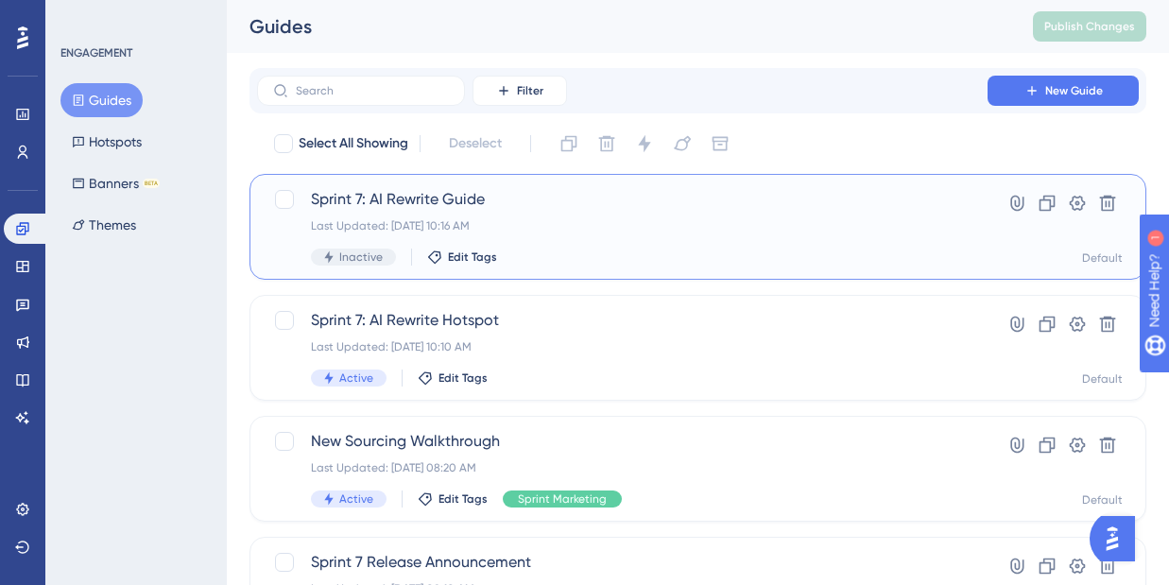
click at [501, 200] on span "Sprint 7: AI Rewrite Guide" at bounding box center [622, 199] width 623 height 23
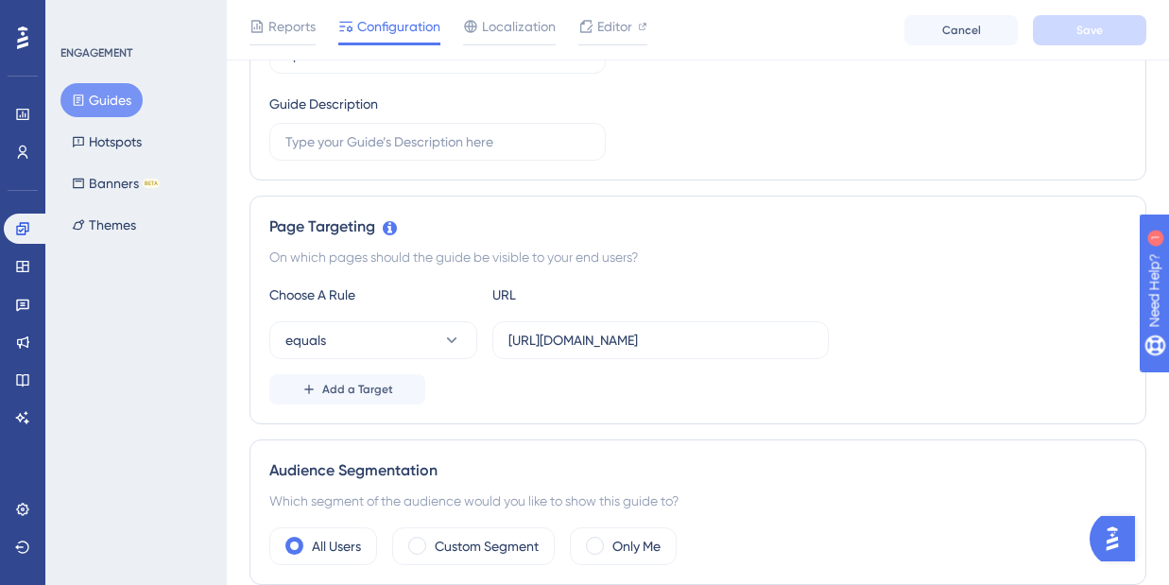
scroll to position [484, 0]
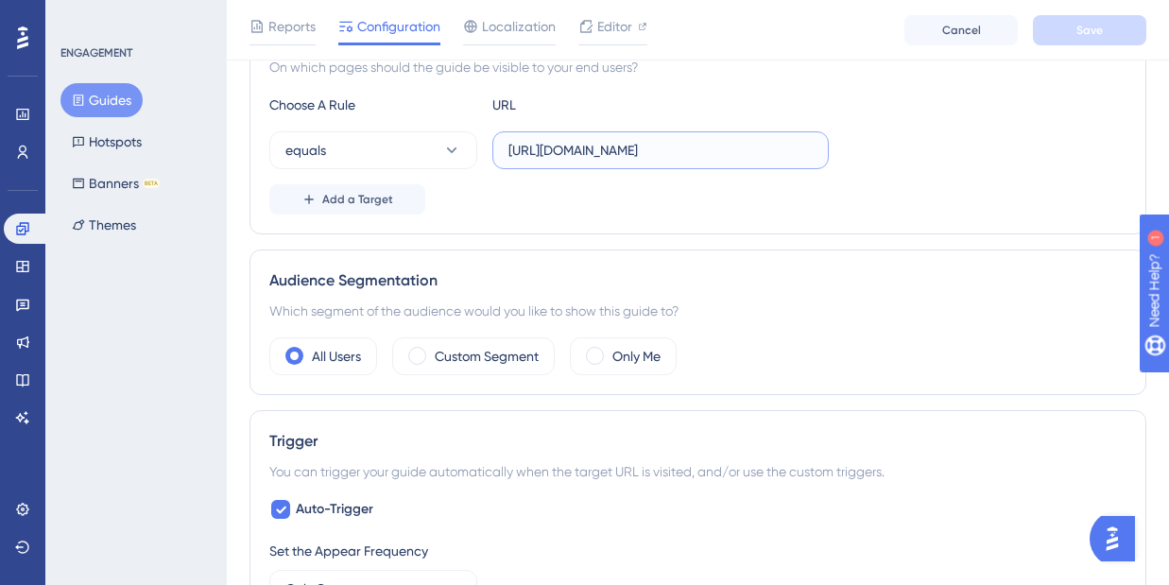
click at [624, 150] on input "[URL][DOMAIN_NAME]" at bounding box center [660, 150] width 304 height 21
type input "[URL][DOMAIN_NAME]"
click at [836, 202] on div "Add a Target" at bounding box center [697, 199] width 857 height 30
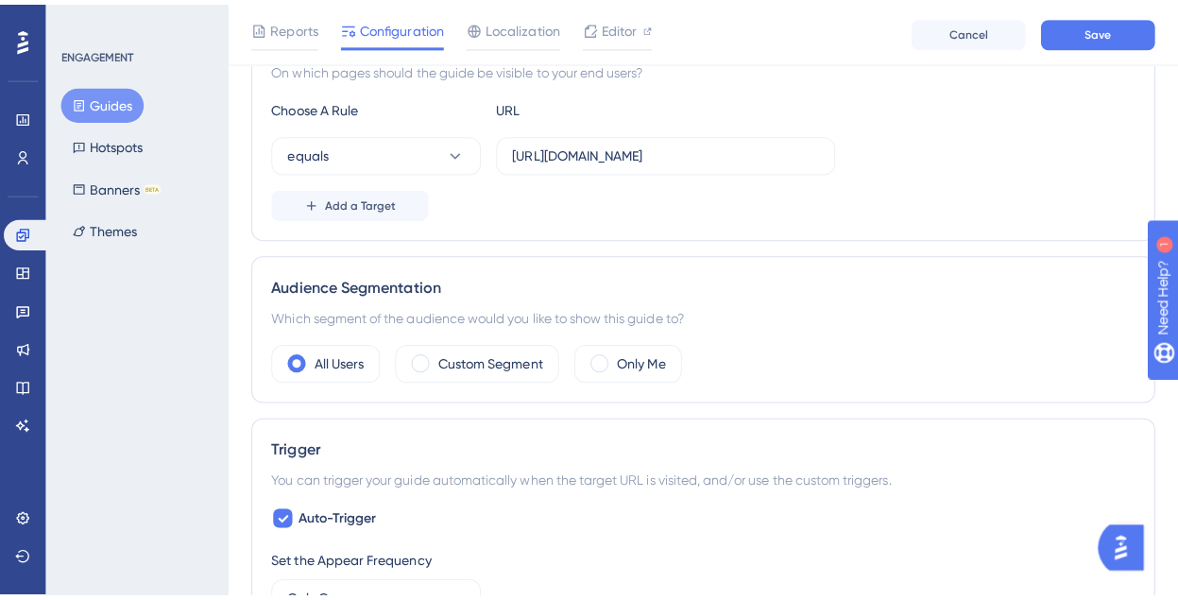
scroll to position [0, 0]
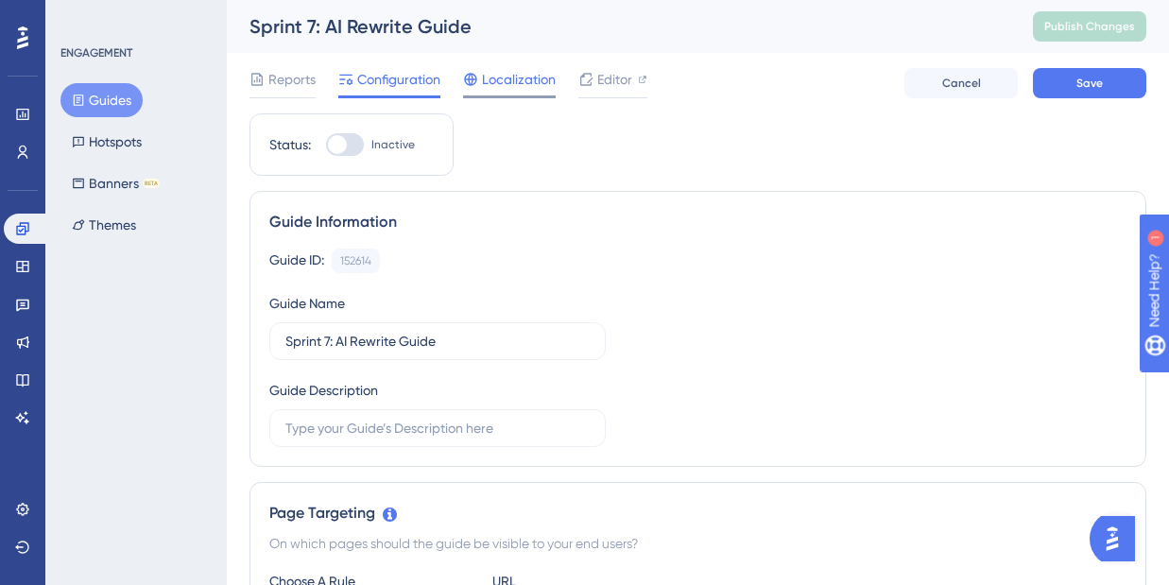
click at [504, 90] on span "Localization" at bounding box center [519, 79] width 74 height 23
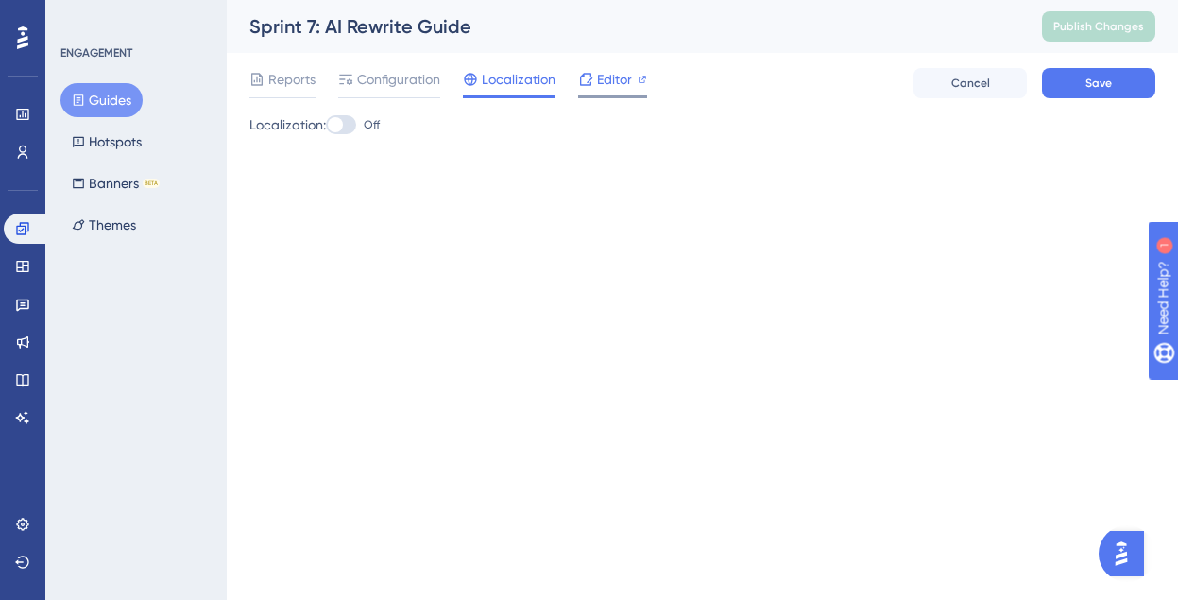
click at [591, 87] on div at bounding box center [585, 79] width 15 height 23
